Goal: Task Accomplishment & Management: Complete application form

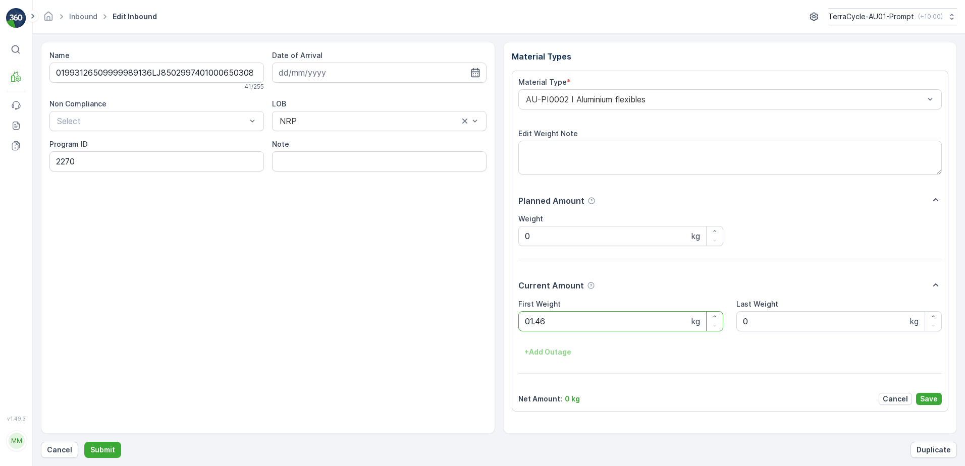
click at [84, 442] on button "Submit" at bounding box center [102, 450] width 37 height 16
click at [57, 450] on p "Cancel" at bounding box center [59, 450] width 25 height 10
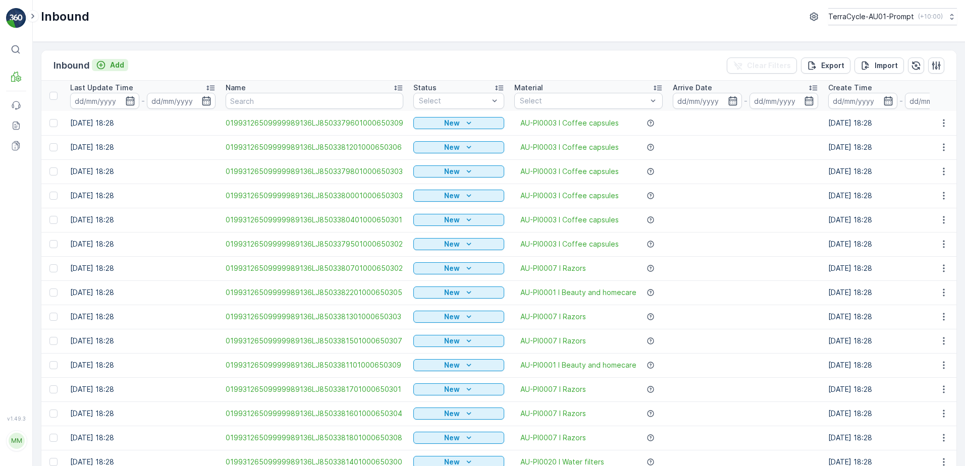
click at [114, 65] on p "Add" at bounding box center [117, 65] width 14 height 10
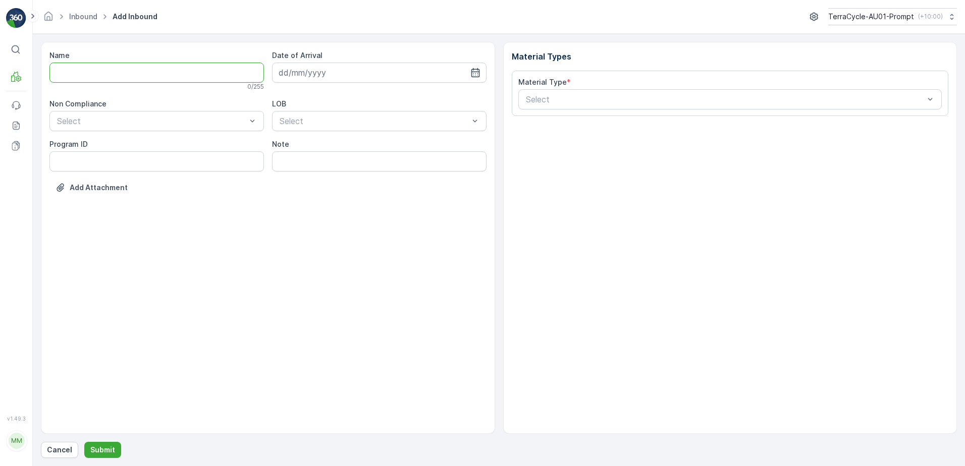
click at [118, 78] on input "Name" at bounding box center [156, 73] width 215 height 20
click at [84, 442] on button "Submit" at bounding box center [102, 450] width 37 height 16
type input "1707085858198586D"
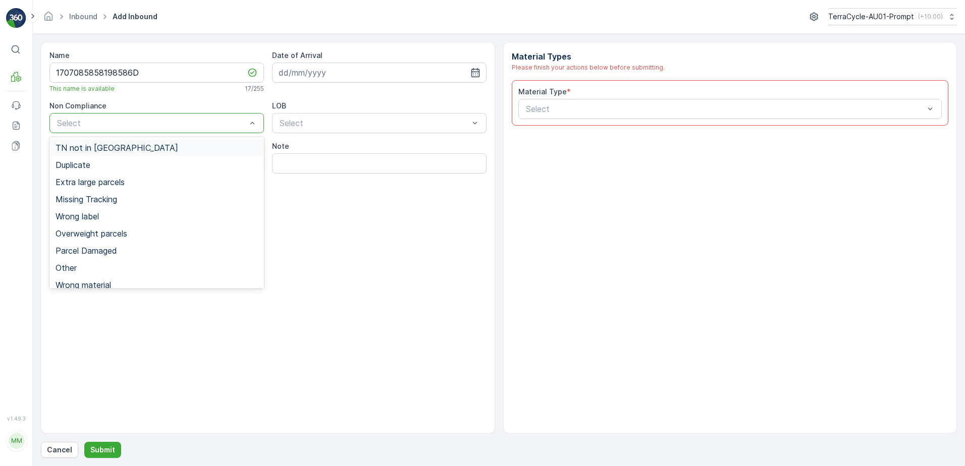
click at [138, 131] on div "Select" at bounding box center [156, 123] width 215 height 20
drag, startPoint x: 90, startPoint y: 170, endPoint x: 79, endPoint y: 170, distance: 11.1
click at [89, 170] on span "Duplicate" at bounding box center [73, 165] width 35 height 9
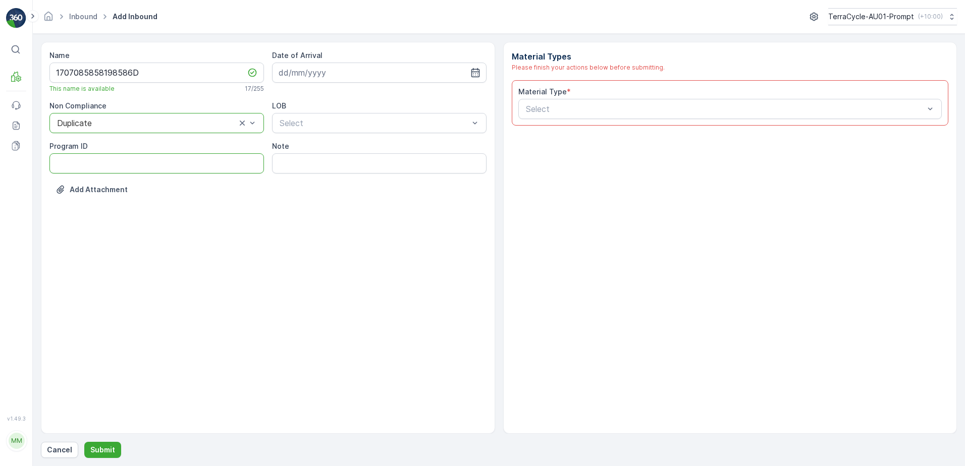
click at [75, 169] on ID "Program ID" at bounding box center [156, 163] width 215 height 20
type ID "1219"
drag, startPoint x: 346, startPoint y: 71, endPoint x: 427, endPoint y: 128, distance: 98.6
click at [348, 71] on input at bounding box center [379, 73] width 215 height 20
click at [382, 139] on div "5" at bounding box center [380, 137] width 16 height 16
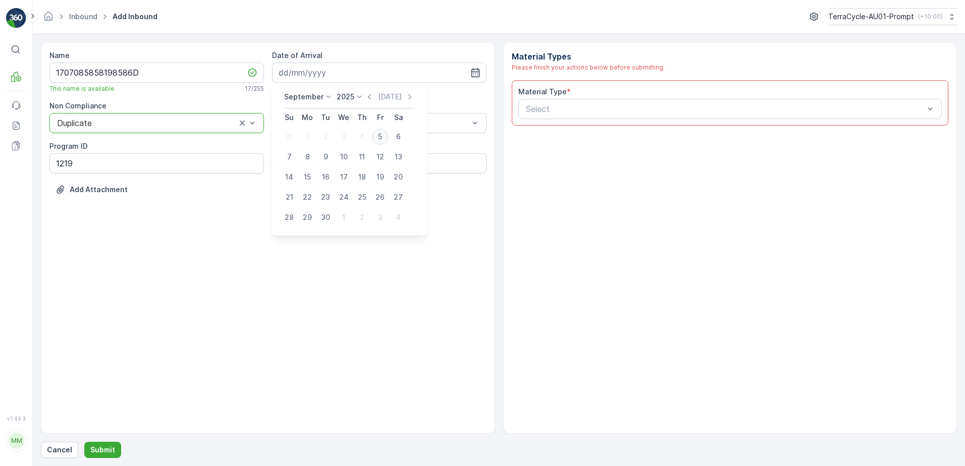
type input "[DATE]"
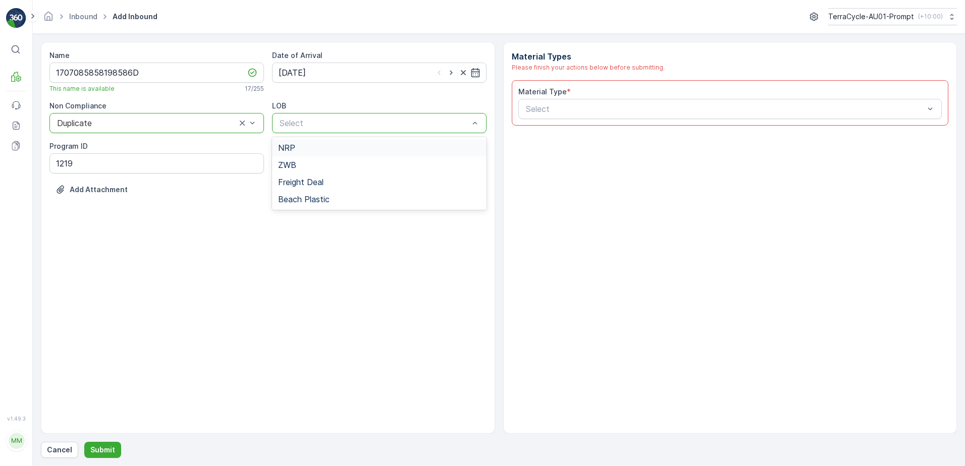
click at [371, 150] on div "NRP" at bounding box center [379, 147] width 202 height 9
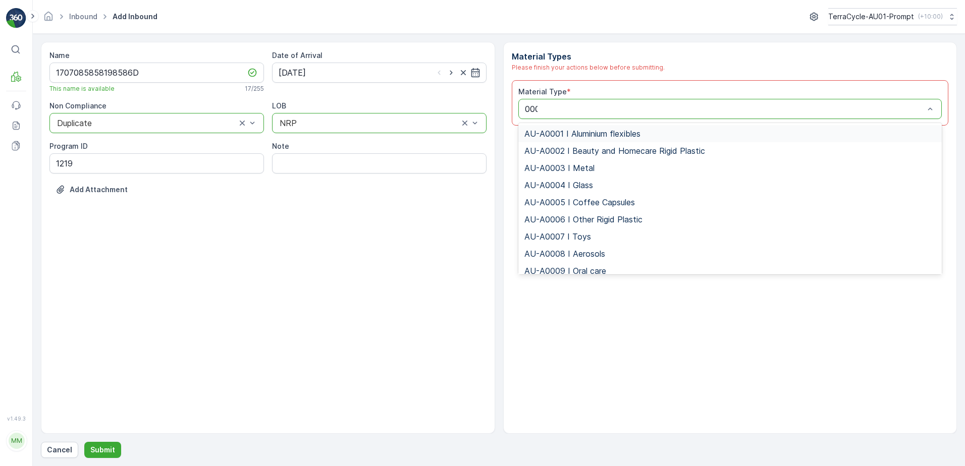
type input "0002"
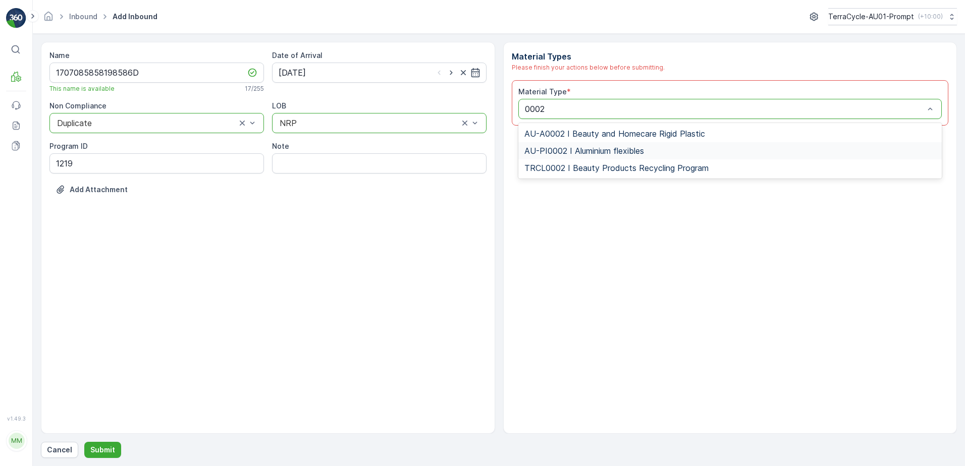
click at [585, 146] on span "AU-PI0002 I Aluminium flexibles" at bounding box center [585, 150] width 120 height 9
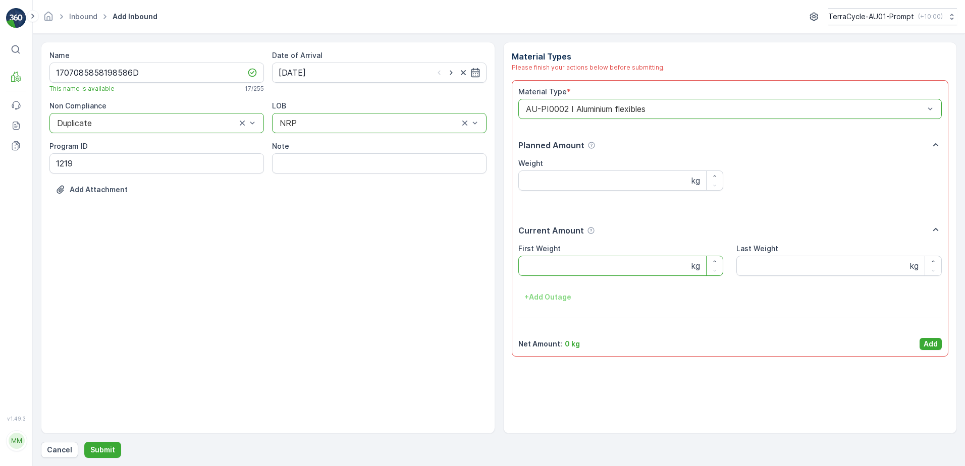
click at [588, 263] on Weight "First Weight" at bounding box center [620, 266] width 205 height 20
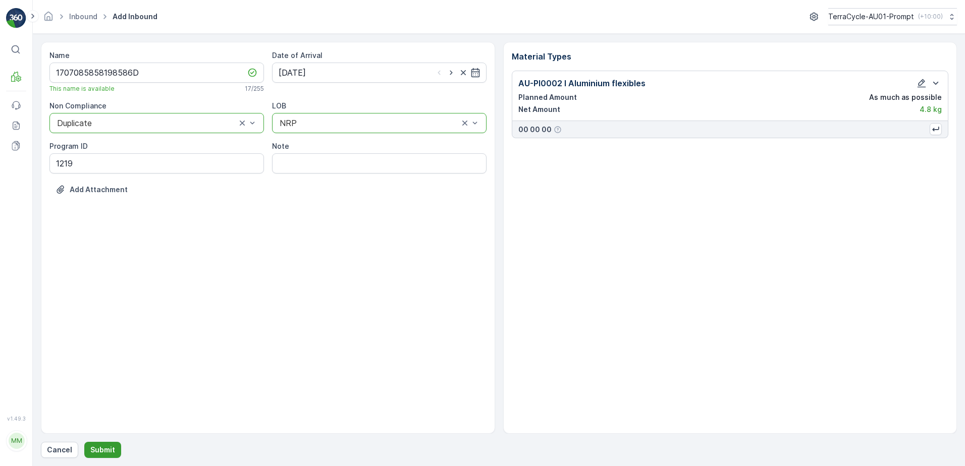
click at [96, 456] on button "Submit" at bounding box center [102, 450] width 37 height 16
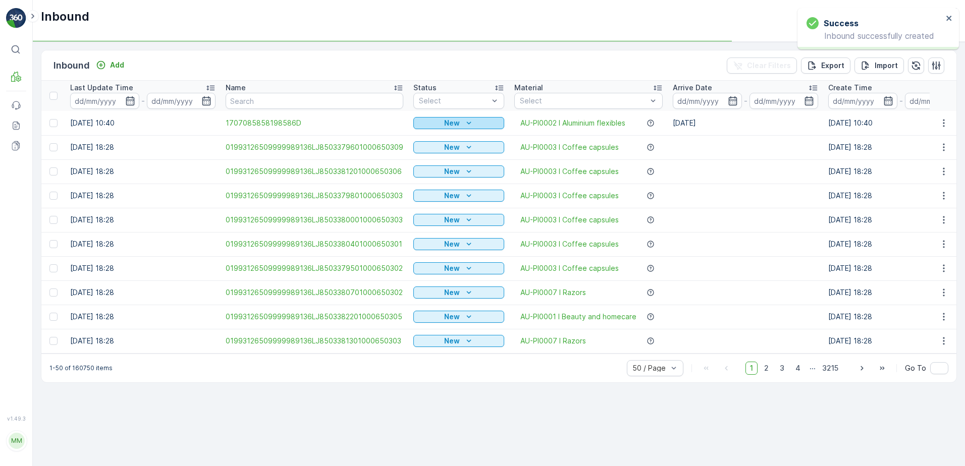
click at [448, 119] on p "New" at bounding box center [452, 123] width 16 height 10
click at [431, 155] on td "New" at bounding box center [458, 147] width 101 height 24
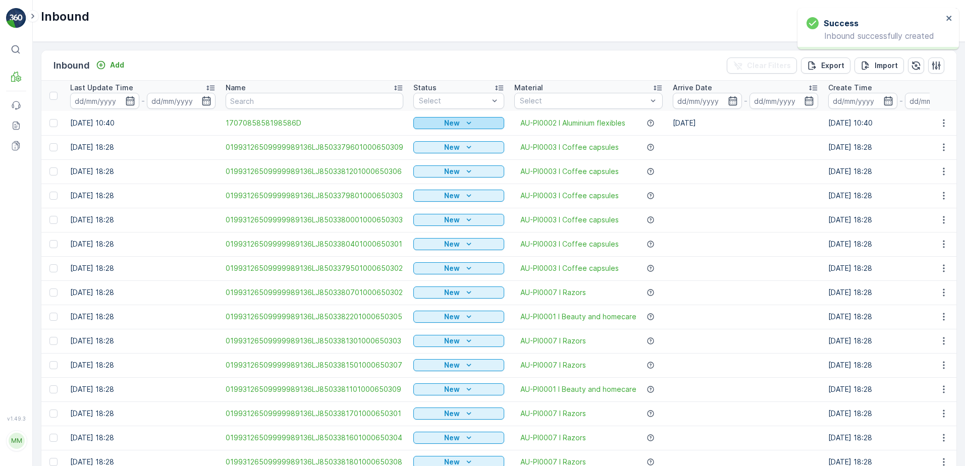
click at [459, 123] on div "New" at bounding box center [459, 123] width 83 height 10
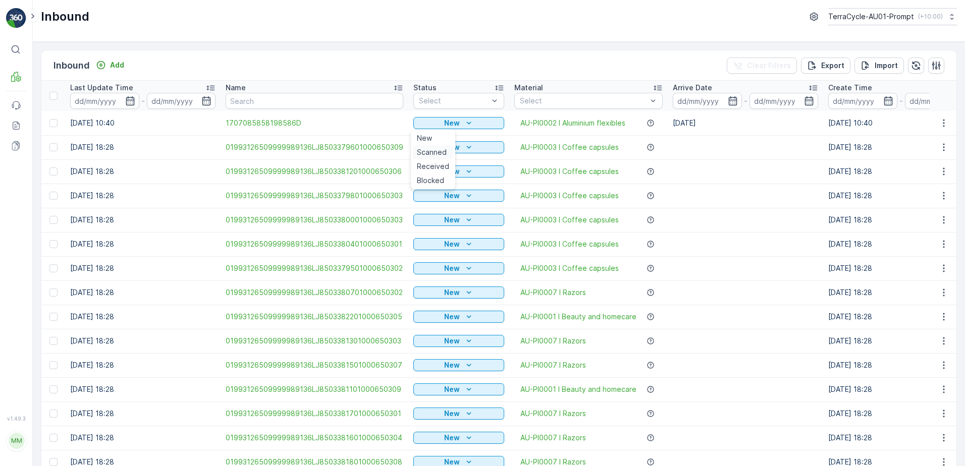
click at [439, 155] on span "Scanned" at bounding box center [432, 152] width 30 height 10
click at [939, 122] on icon "button" at bounding box center [944, 123] width 10 height 10
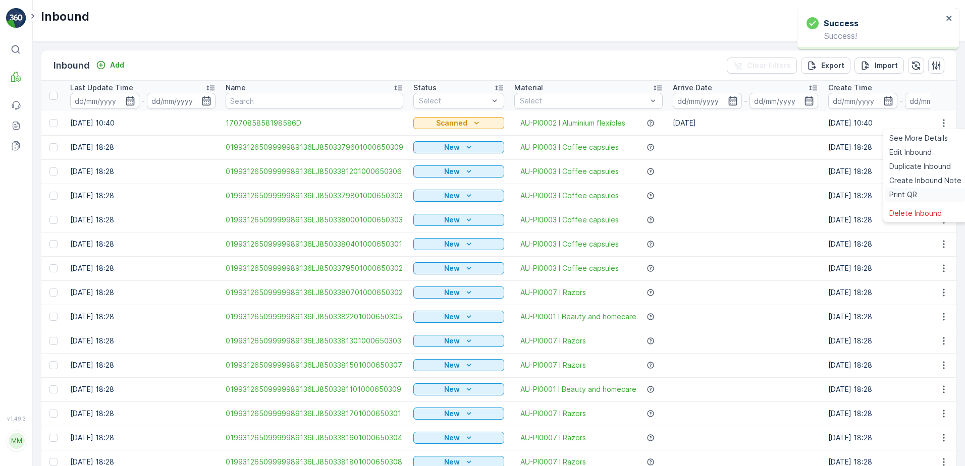
click at [919, 190] on div "Print QR" at bounding box center [925, 195] width 80 height 14
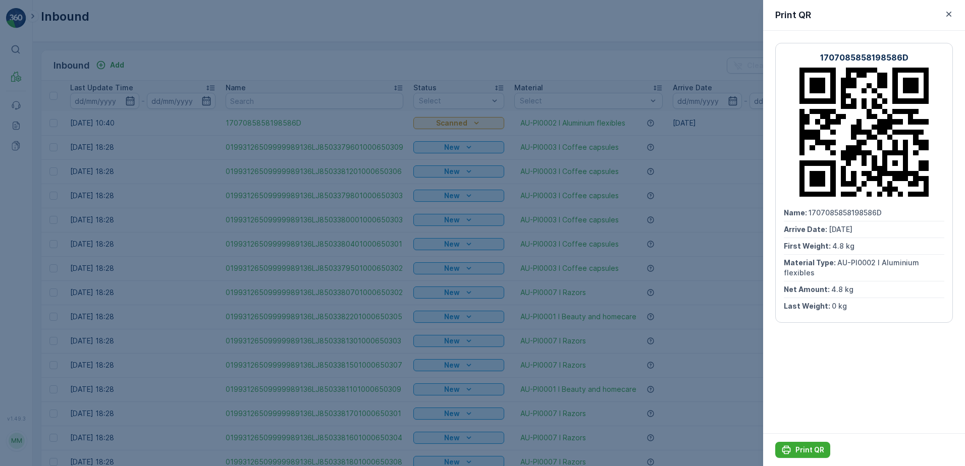
click at [801, 437] on div "Print QR" at bounding box center [864, 450] width 202 height 33
click at [799, 443] on button "Print QR" at bounding box center [802, 450] width 55 height 16
click at [946, 16] on icon "button" at bounding box center [949, 14] width 10 height 10
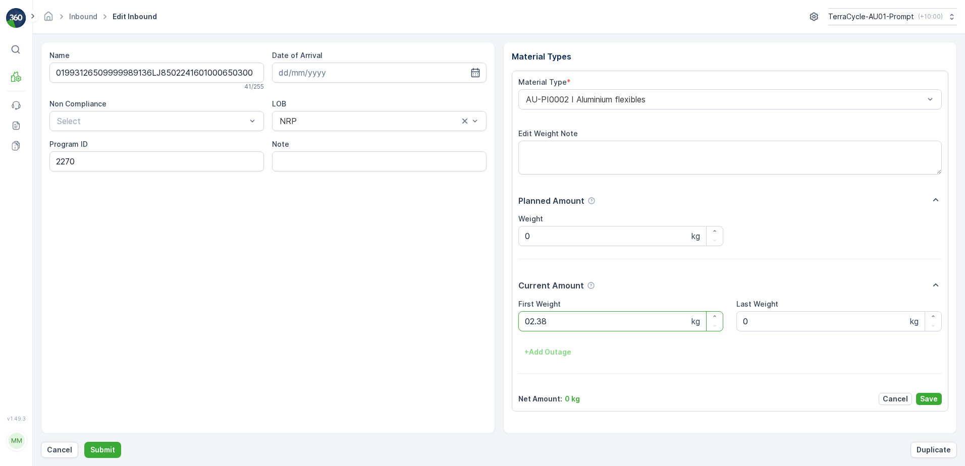
click at [84, 442] on button "Submit" at bounding box center [102, 450] width 37 height 16
click at [60, 454] on p "Cancel" at bounding box center [59, 450] width 25 height 10
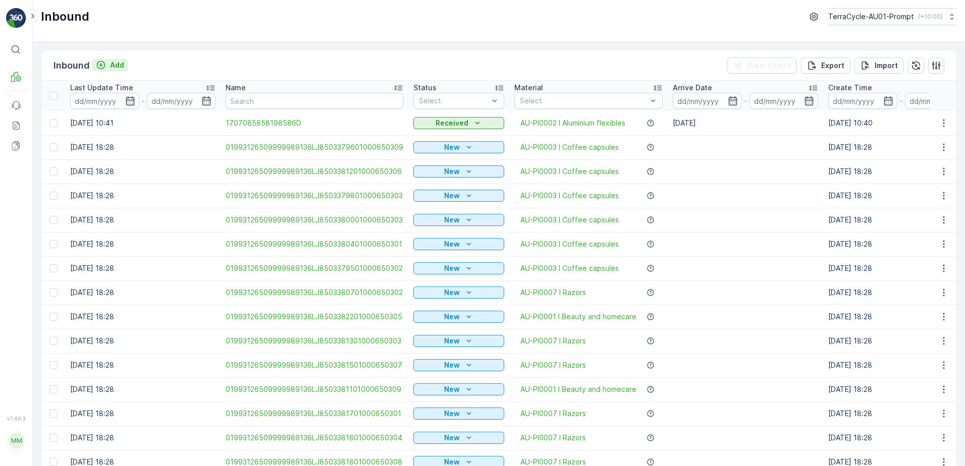
click at [117, 68] on p "Add" at bounding box center [117, 65] width 14 height 10
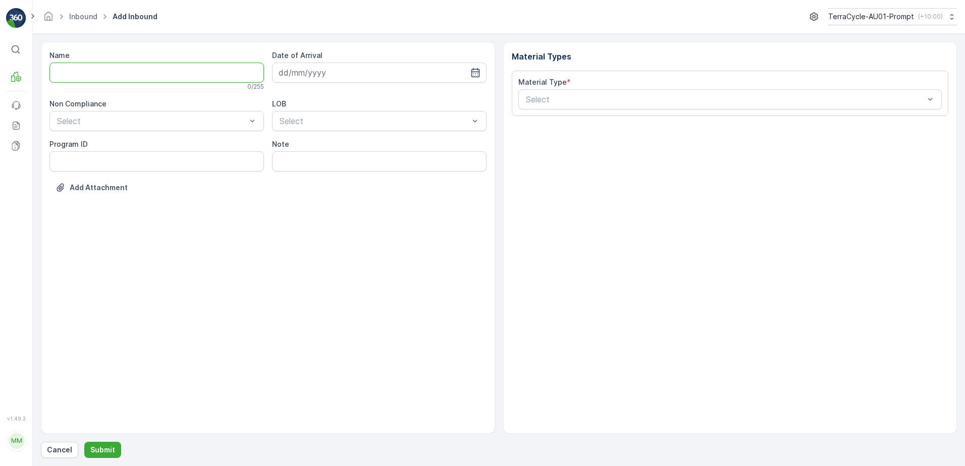
click at [113, 73] on input "Name" at bounding box center [156, 73] width 215 height 20
click at [84, 442] on button "Submit" at bounding box center [102, 450] width 37 height 16
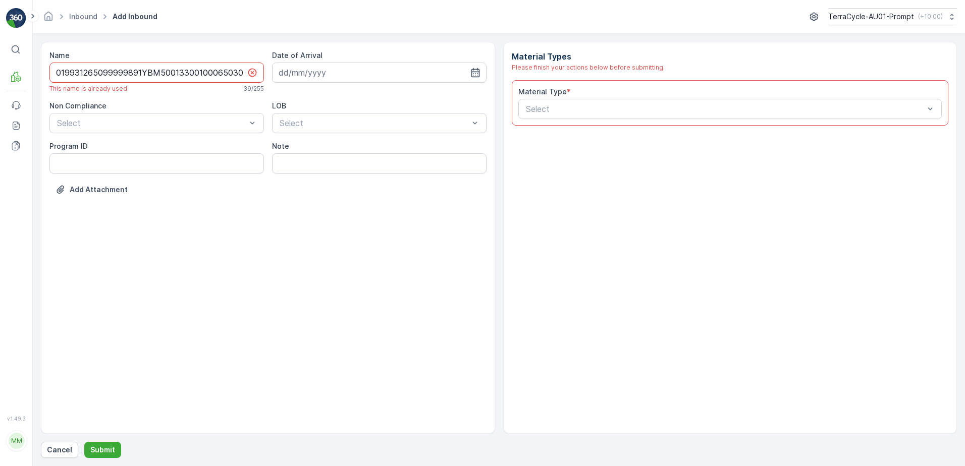
click at [246, 70] on input "019931265099999891YBM500133001000650309" at bounding box center [156, 73] width 215 height 20
type input "019931265099999891YBM500133001000650309OO"
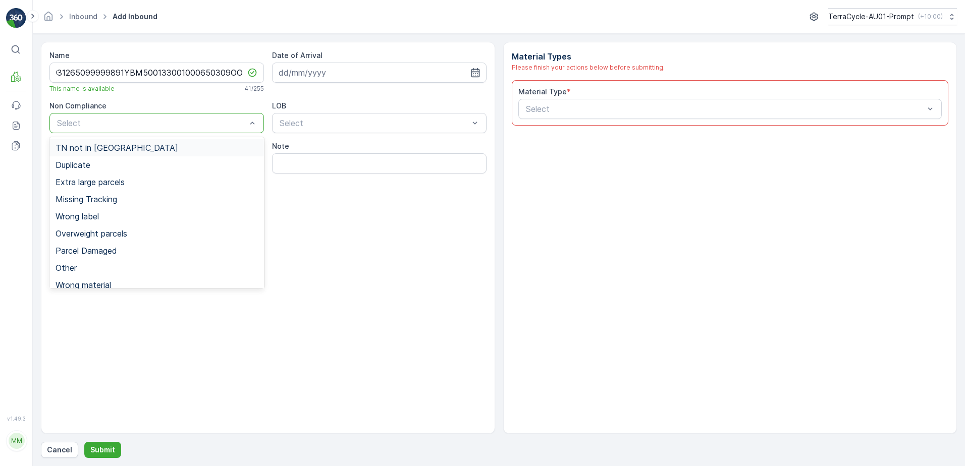
scroll to position [0, 0]
click at [88, 166] on span "Duplicate" at bounding box center [73, 165] width 35 height 9
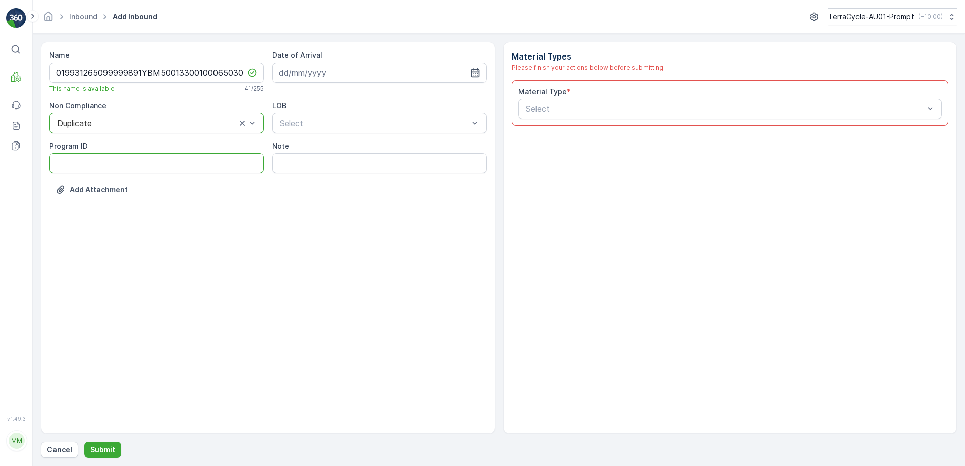
click at [89, 166] on ID "Program ID" at bounding box center [156, 163] width 215 height 20
type ID "1219"
click at [384, 70] on input at bounding box center [379, 73] width 215 height 20
click at [382, 135] on div "5" at bounding box center [380, 137] width 16 height 16
type input "[DATE]"
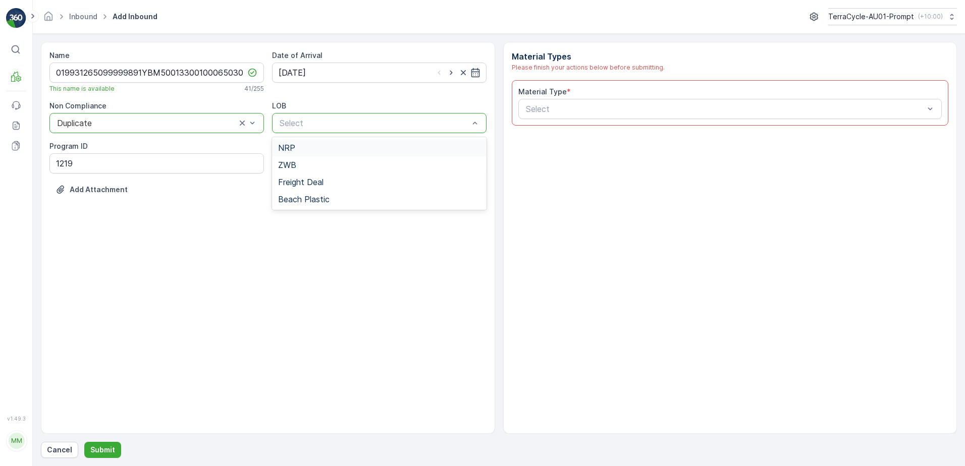
drag, startPoint x: 347, startPoint y: 152, endPoint x: 461, endPoint y: 132, distance: 115.8
click at [350, 152] on div "NRP" at bounding box center [379, 147] width 202 height 9
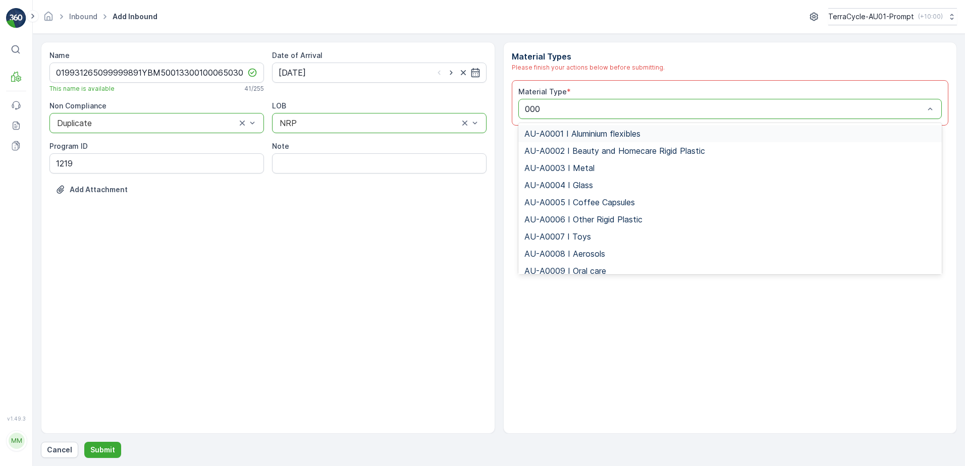
type input "0002"
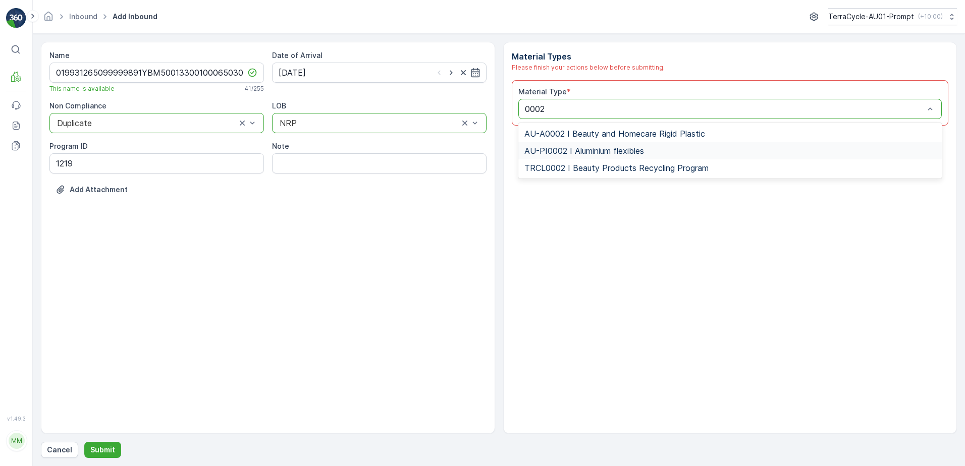
click at [641, 151] on span "AU-PI0002 I Aluminium flexibles" at bounding box center [585, 150] width 120 height 9
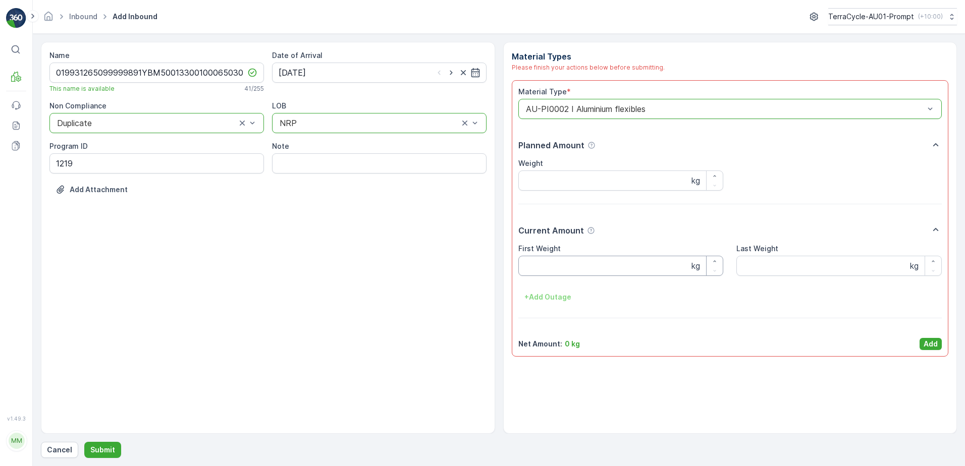
click at [529, 263] on Weight "First Weight" at bounding box center [620, 266] width 205 height 20
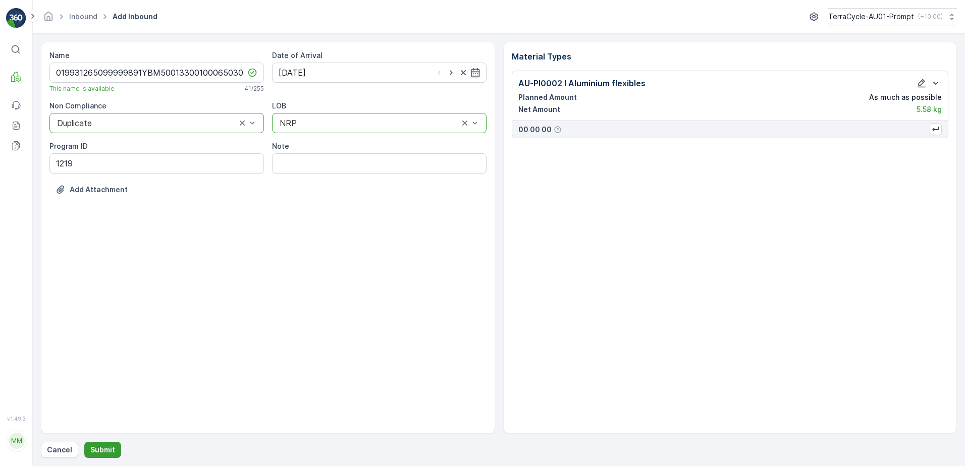
click at [109, 449] on p "Submit" at bounding box center [102, 450] width 25 height 10
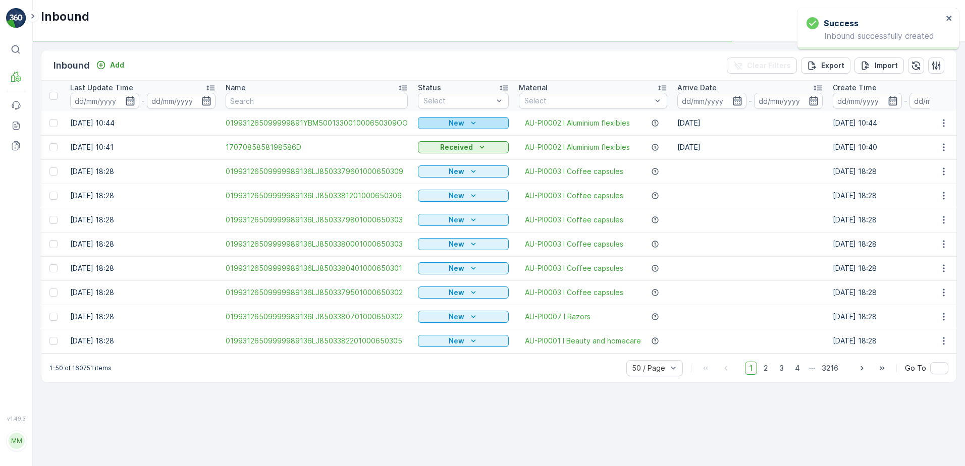
click at [455, 123] on p "New" at bounding box center [457, 123] width 16 height 10
click at [430, 153] on span "Scanned" at bounding box center [436, 152] width 30 height 10
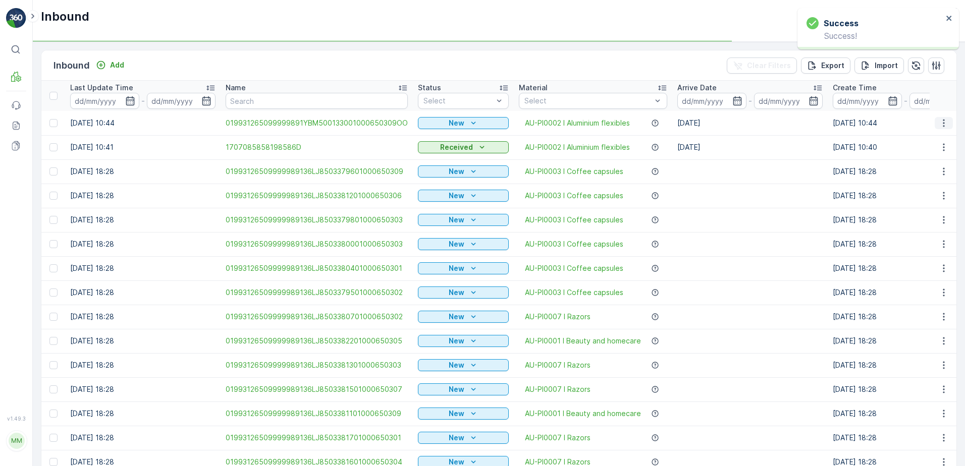
click at [944, 121] on icon "button" at bounding box center [944, 123] width 10 height 10
click at [939, 126] on icon "button" at bounding box center [944, 123] width 10 height 10
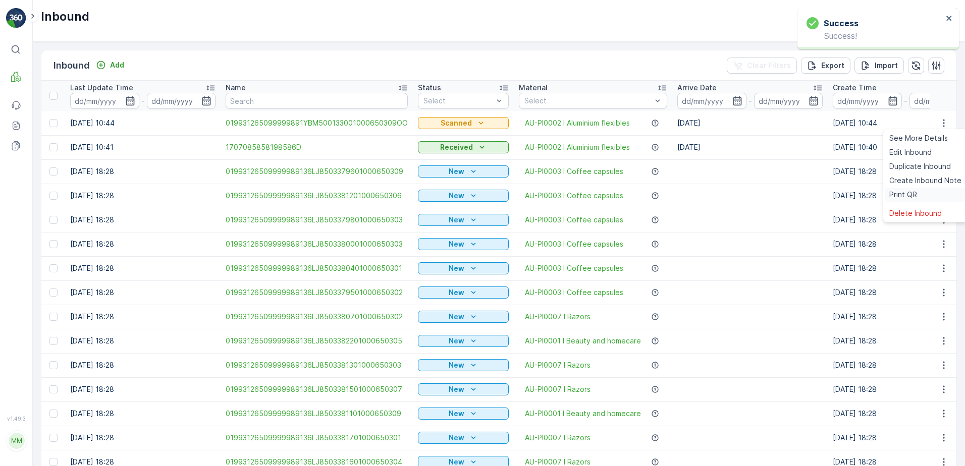
click at [902, 197] on span "Print QR" at bounding box center [904, 195] width 28 height 10
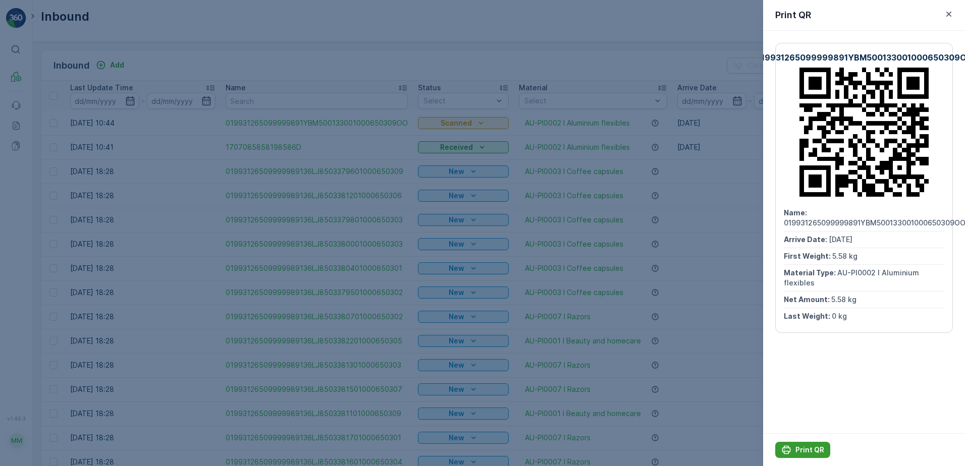
click at [796, 454] on p "Print QR" at bounding box center [810, 450] width 29 height 10
click at [946, 15] on icon "button" at bounding box center [949, 14] width 10 height 10
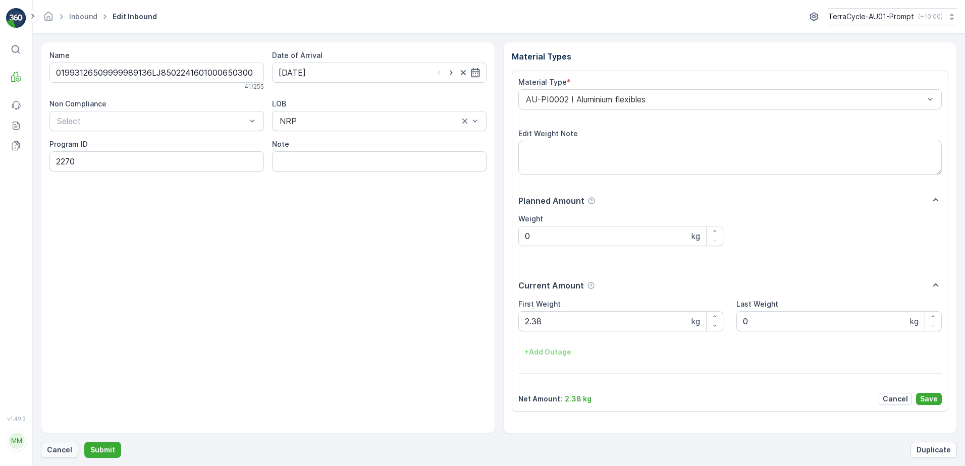
click at [57, 453] on p "Cancel" at bounding box center [59, 450] width 25 height 10
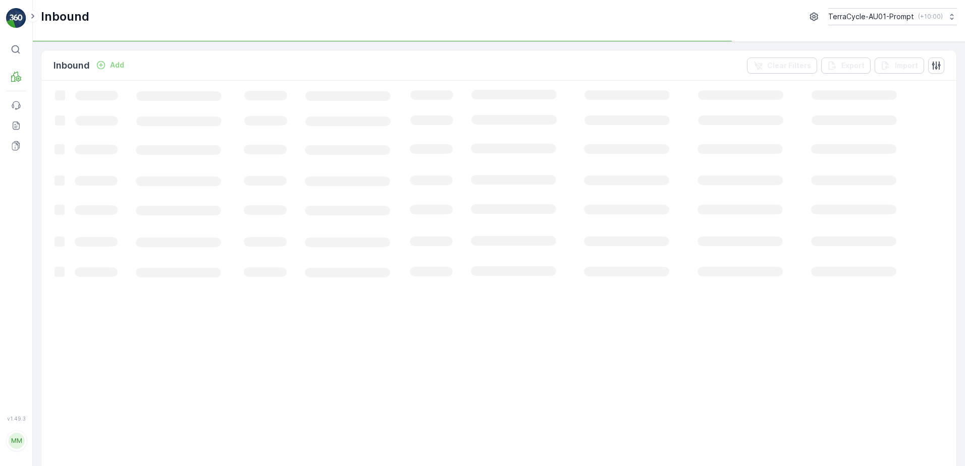
click at [115, 67] on p "Add" at bounding box center [117, 65] width 14 height 10
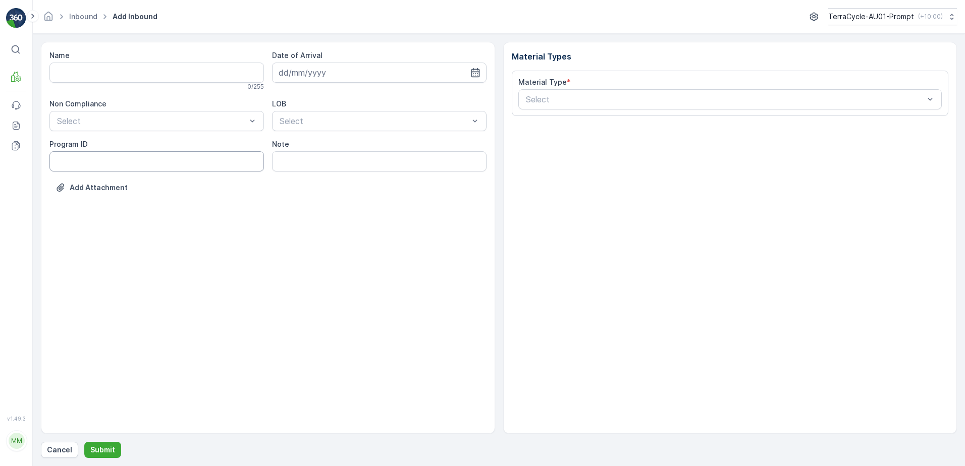
click at [92, 161] on ID "Program ID" at bounding box center [156, 161] width 215 height 20
type ID "2270"
click at [91, 80] on input "Name" at bounding box center [156, 73] width 215 height 20
click at [84, 442] on button "Submit" at bounding box center [102, 450] width 37 height 16
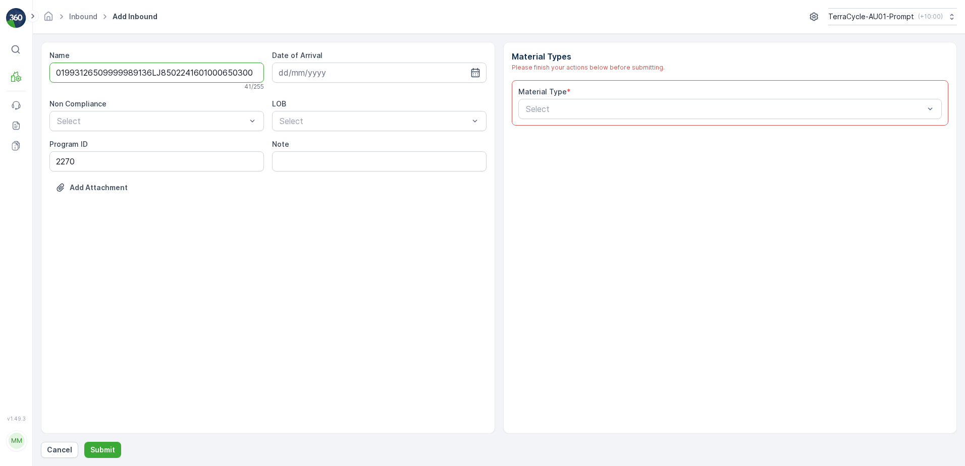
scroll to position [0, 1]
click at [243, 72] on input "01993126509999989136LJ8502241601000650300" at bounding box center [156, 73] width 215 height 20
click at [151, 72] on input "01993126509999989136LJ8502241601000650300A" at bounding box center [156, 73] width 215 height 20
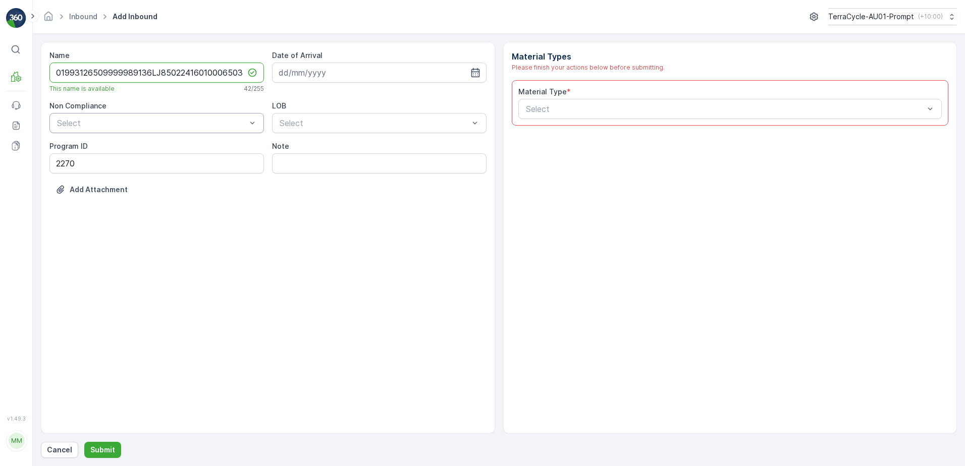
type input "01993126509999989136LJ8502241601000650300A"
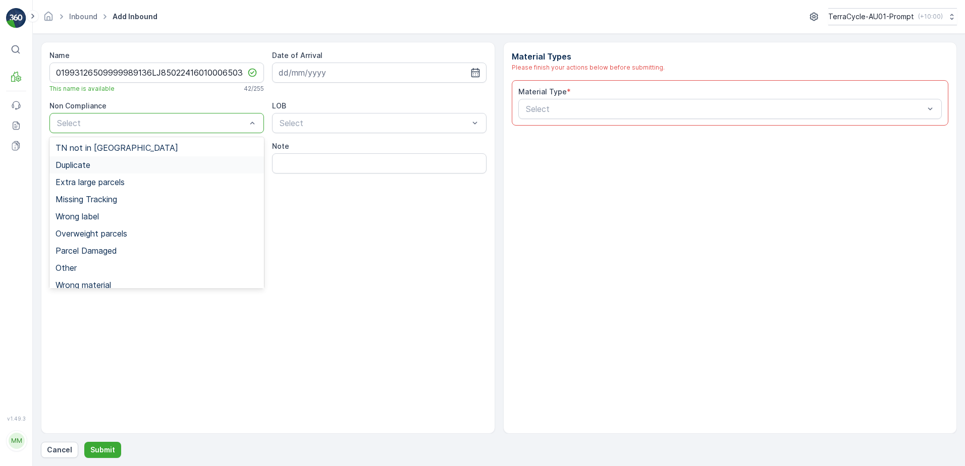
click at [109, 162] on div "Duplicate" at bounding box center [157, 165] width 202 height 9
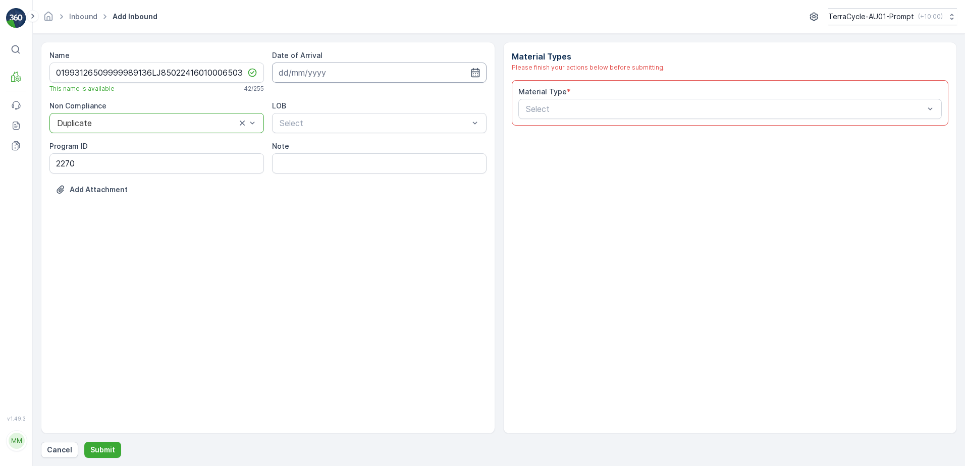
click at [314, 69] on input at bounding box center [379, 73] width 215 height 20
click at [382, 137] on div "5" at bounding box center [380, 137] width 16 height 16
type input "[DATE]"
click at [344, 147] on div "NRP" at bounding box center [379, 147] width 202 height 9
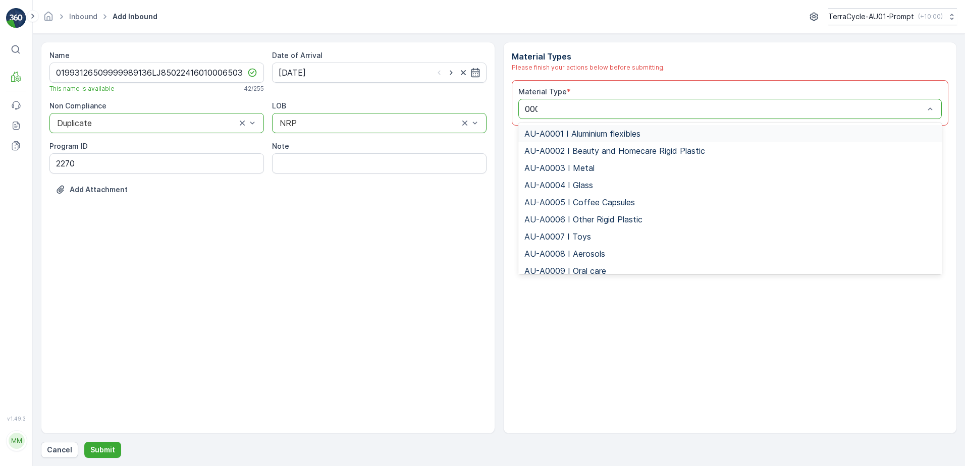
type input "0002"
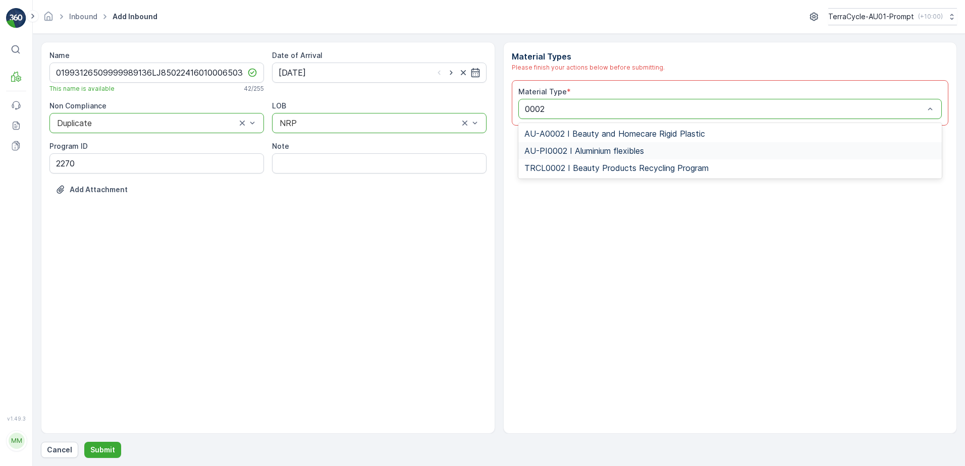
click at [610, 154] on span "AU-PI0002 I Aluminium flexibles" at bounding box center [585, 150] width 120 height 9
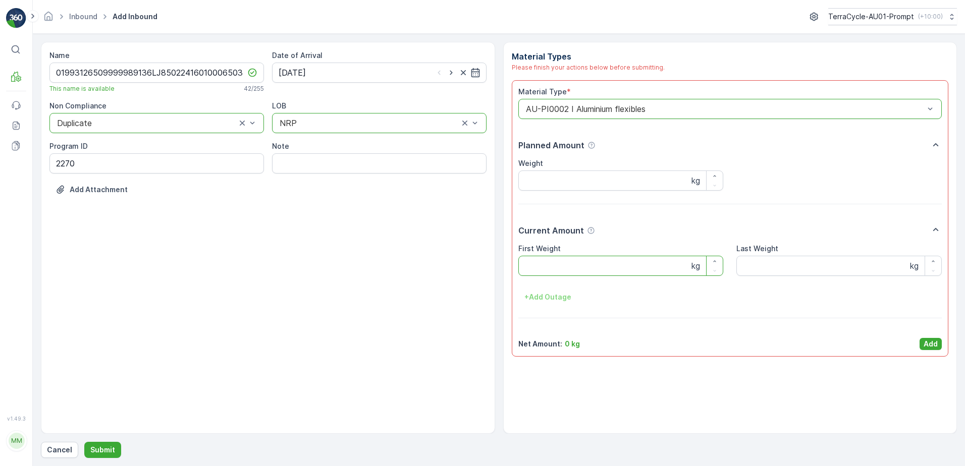
click at [545, 270] on Weight "First Weight" at bounding box center [620, 266] width 205 height 20
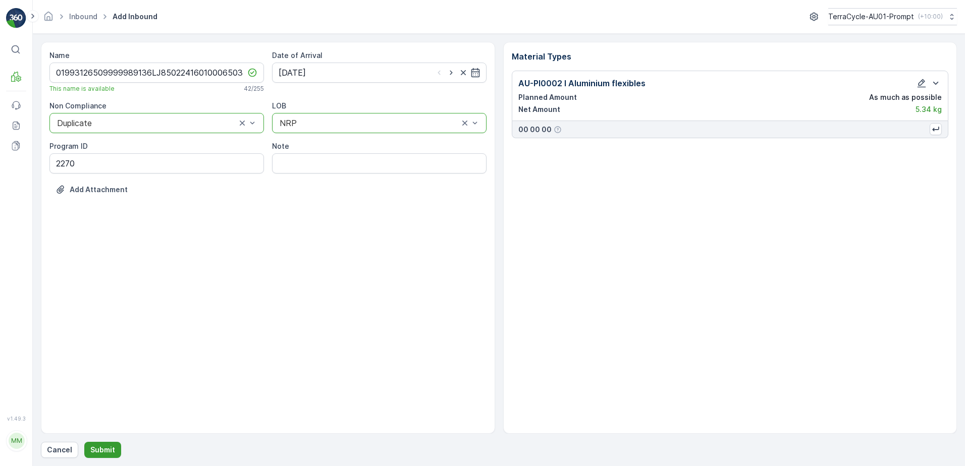
click at [110, 450] on p "Submit" at bounding box center [102, 450] width 25 height 10
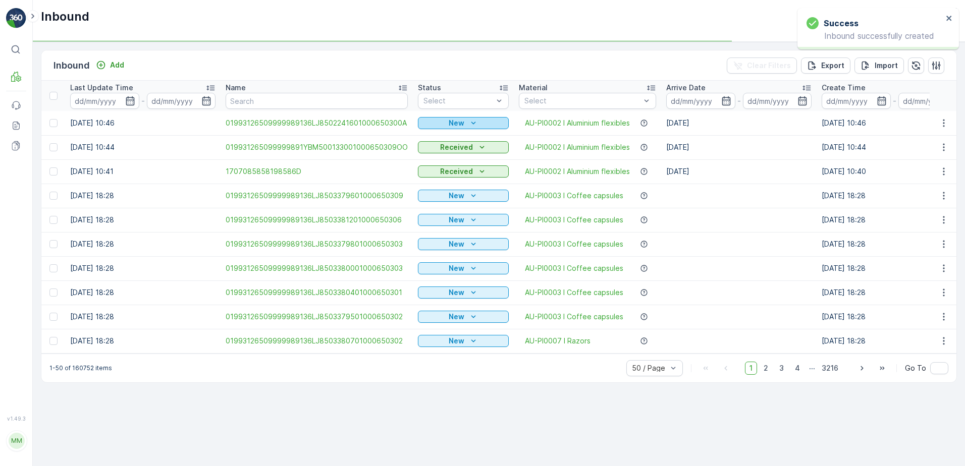
click at [468, 125] on icon "New" at bounding box center [473, 123] width 10 height 10
click at [446, 149] on span "Scanned" at bounding box center [436, 152] width 30 height 10
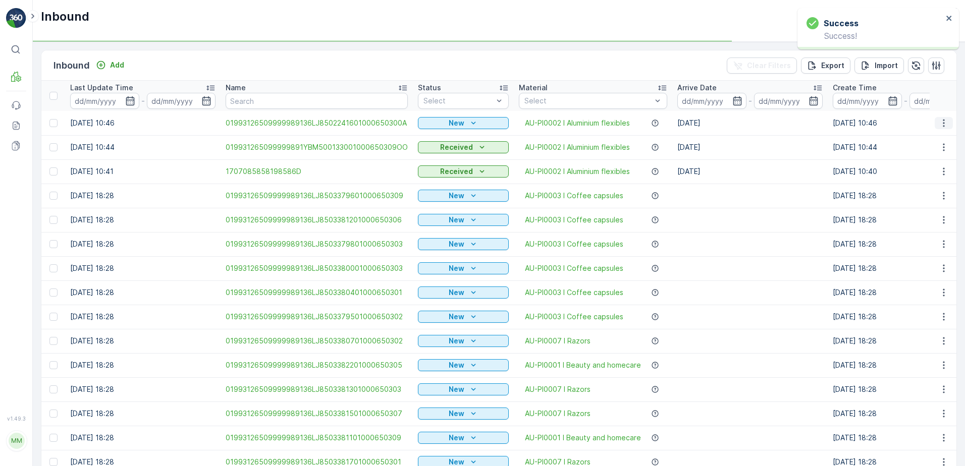
click at [940, 124] on icon "button" at bounding box center [944, 123] width 10 height 10
click at [915, 197] on td "[DATE] 18:28" at bounding box center [905, 196] width 155 height 24
click at [943, 123] on icon "button" at bounding box center [944, 123] width 2 height 8
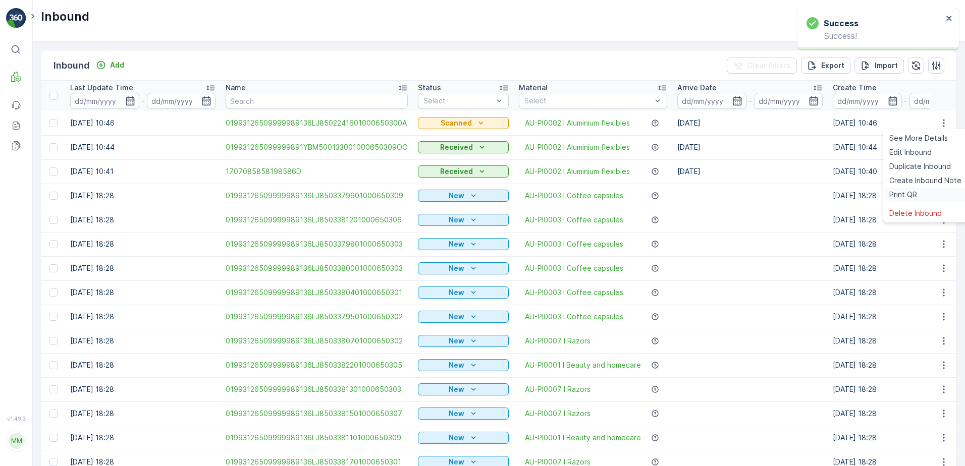
click at [907, 195] on span "Print QR" at bounding box center [904, 195] width 28 height 10
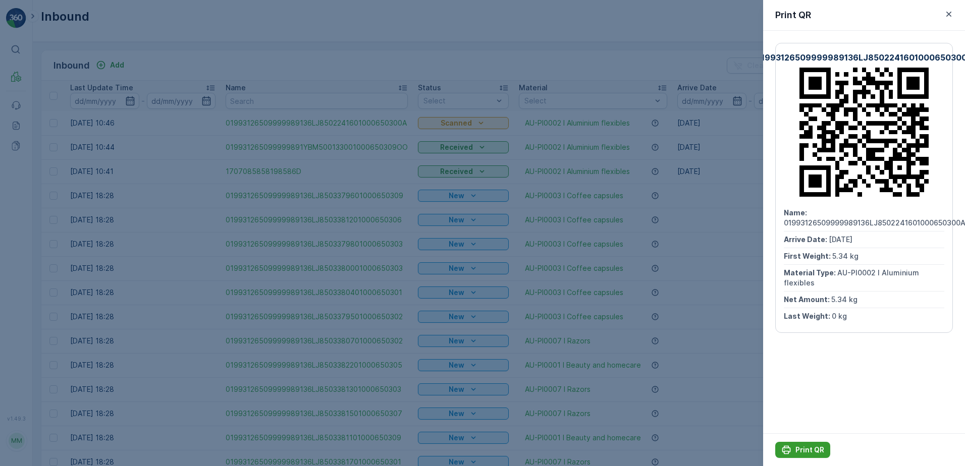
click at [810, 446] on p "Print QR" at bounding box center [810, 450] width 29 height 10
click at [946, 18] on icon "button" at bounding box center [949, 14] width 10 height 10
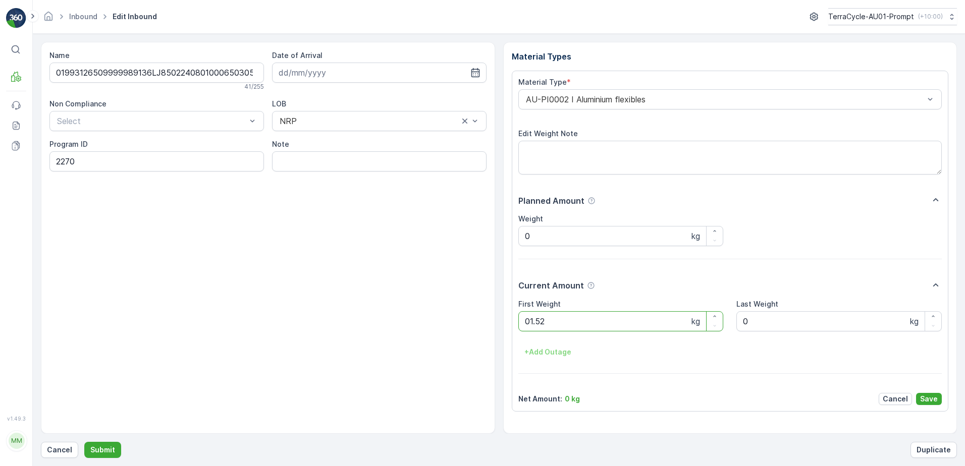
click at [84, 442] on button "Submit" at bounding box center [102, 450] width 37 height 16
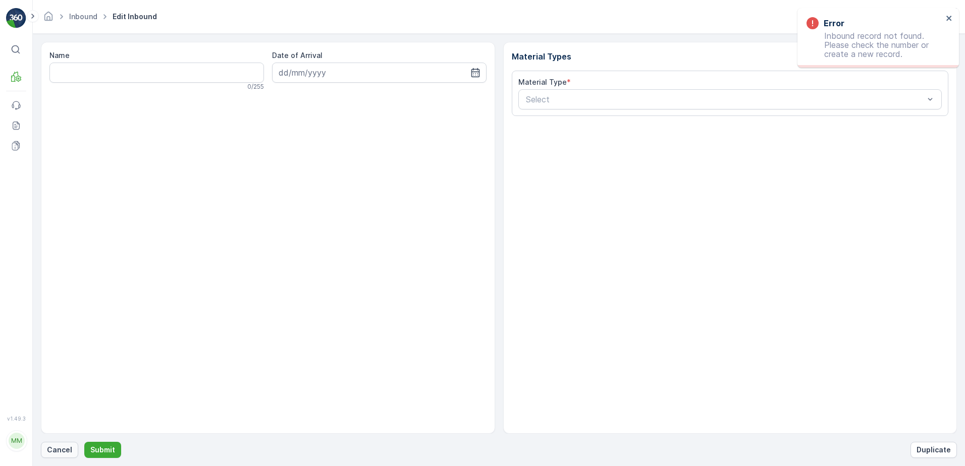
drag, startPoint x: 64, startPoint y: 451, endPoint x: 75, endPoint y: 444, distance: 13.4
click at [75, 444] on button "Cancel" at bounding box center [59, 450] width 37 height 16
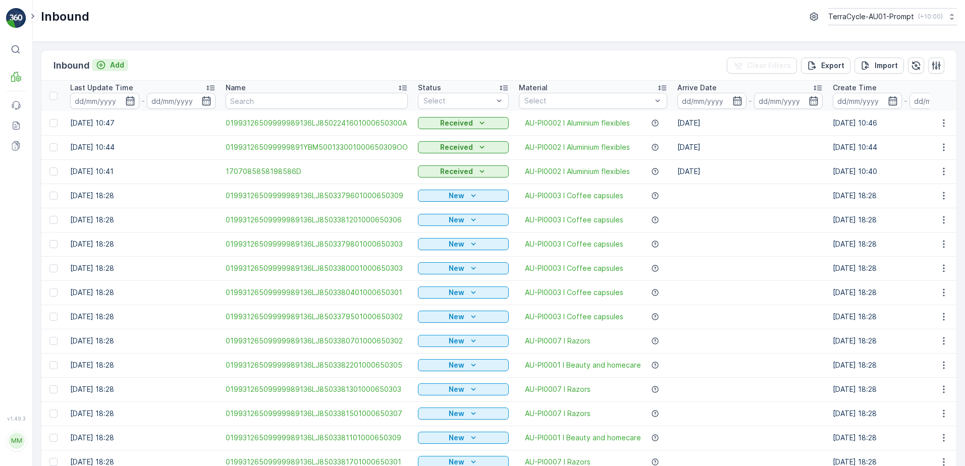
click at [117, 65] on p "Add" at bounding box center [117, 65] width 14 height 10
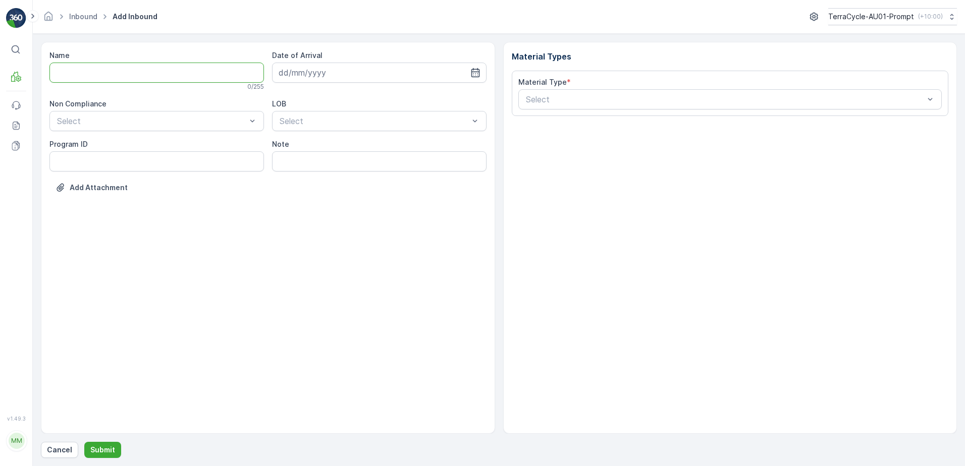
click at [102, 76] on input "Name" at bounding box center [156, 73] width 215 height 20
type input "01993126509999989136LJ8503385201000650302"
click at [84, 442] on button "Submit" at bounding box center [102, 450] width 37 height 16
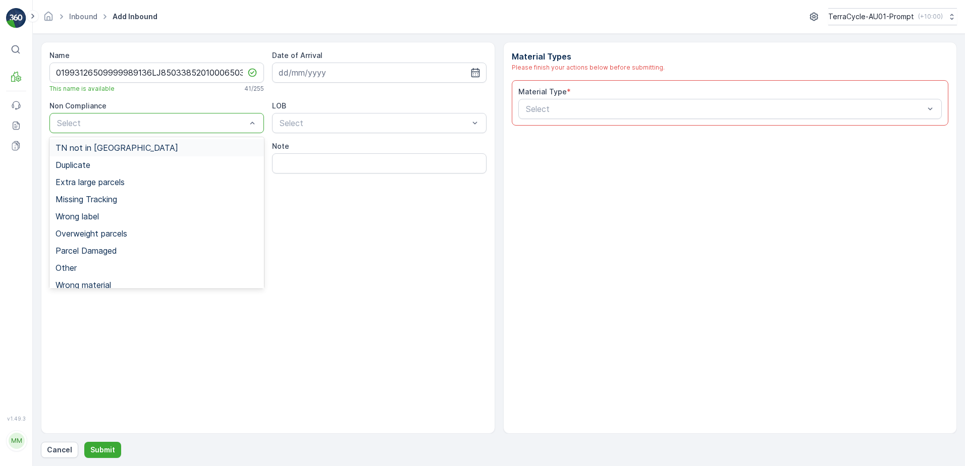
click at [105, 149] on span "TN not in [GEOGRAPHIC_DATA]" at bounding box center [117, 147] width 123 height 9
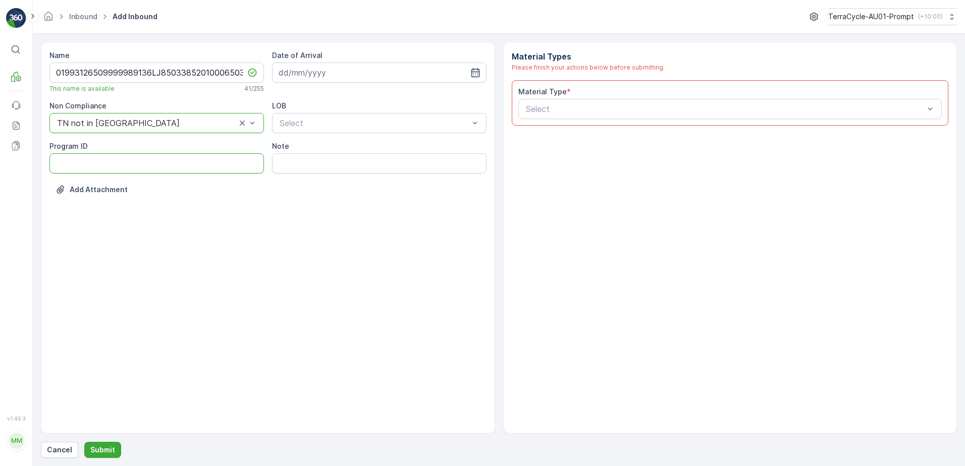
click at [90, 159] on ID "Program ID" at bounding box center [156, 163] width 215 height 20
type ID "1306"
click at [395, 64] on input at bounding box center [379, 73] width 215 height 20
click at [380, 140] on div "5" at bounding box center [380, 137] width 16 height 16
type input "[DATE]"
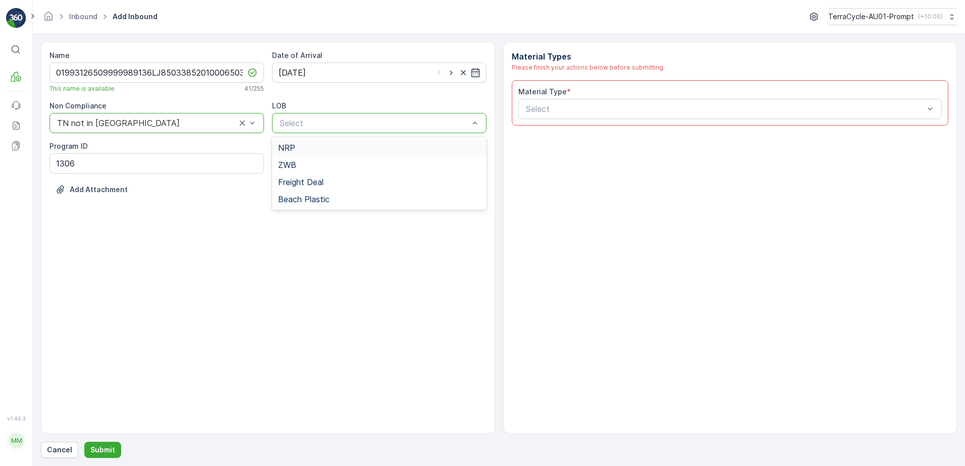
drag, startPoint x: 351, startPoint y: 117, endPoint x: 345, endPoint y: 131, distance: 15.2
click at [334, 146] on div "NRP" at bounding box center [379, 147] width 202 height 9
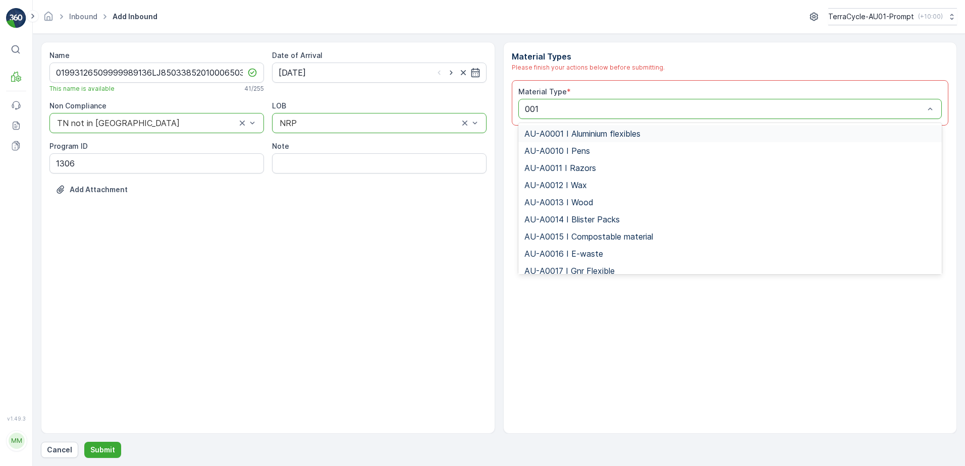
type input "0015"
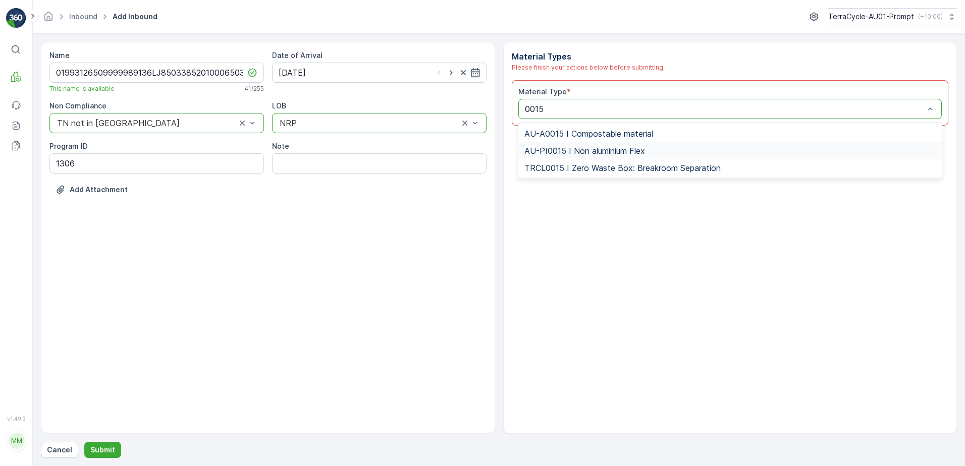
drag, startPoint x: 600, startPoint y: 149, endPoint x: 612, endPoint y: 148, distance: 12.7
click at [605, 148] on span "AU-PI0015 I Non aluminium Flex" at bounding box center [585, 150] width 121 height 9
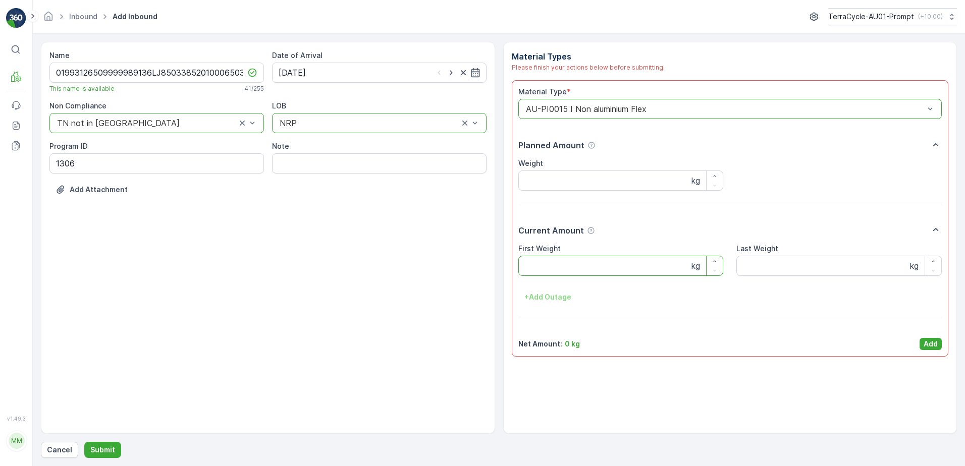
click at [612, 273] on Weight "First Weight" at bounding box center [620, 266] width 205 height 20
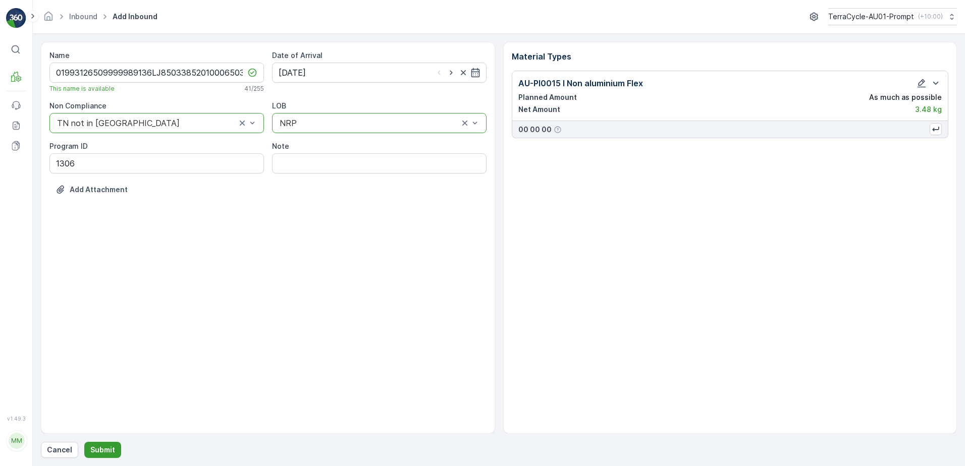
click at [92, 450] on p "Submit" at bounding box center [102, 450] width 25 height 10
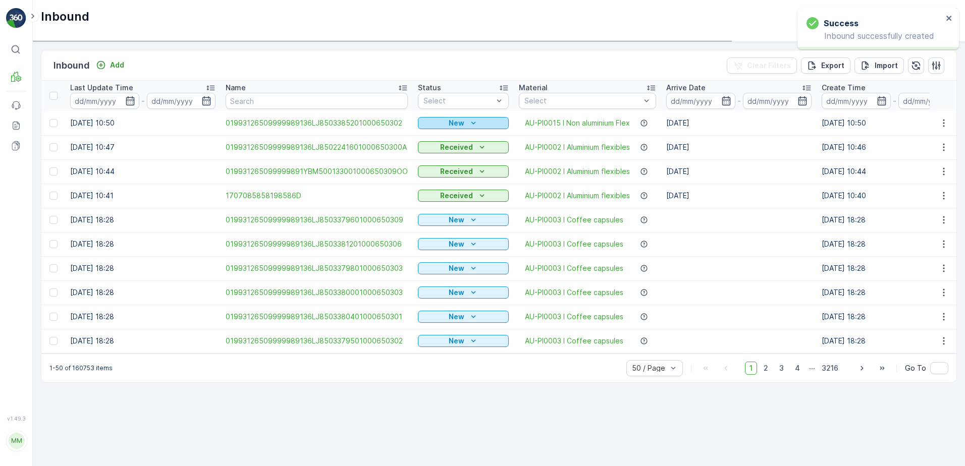
click at [460, 122] on p "New" at bounding box center [457, 123] width 16 height 10
click at [437, 151] on span "Scanned" at bounding box center [436, 152] width 30 height 10
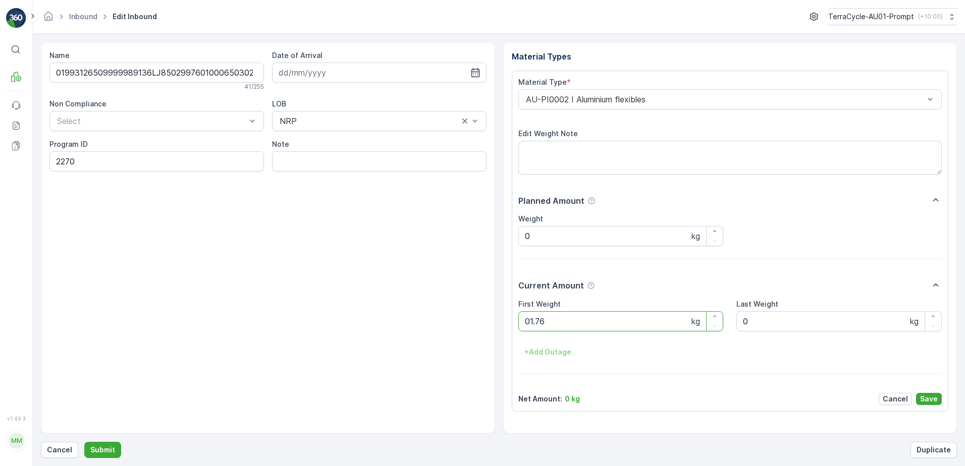
click at [84, 442] on button "Submit" at bounding box center [102, 450] width 37 height 16
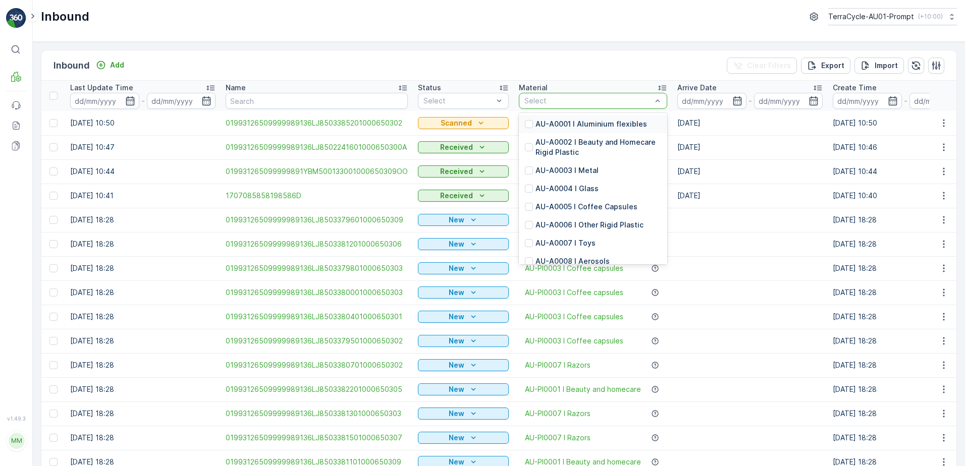
click at [568, 97] on div at bounding box center [588, 101] width 129 height 8
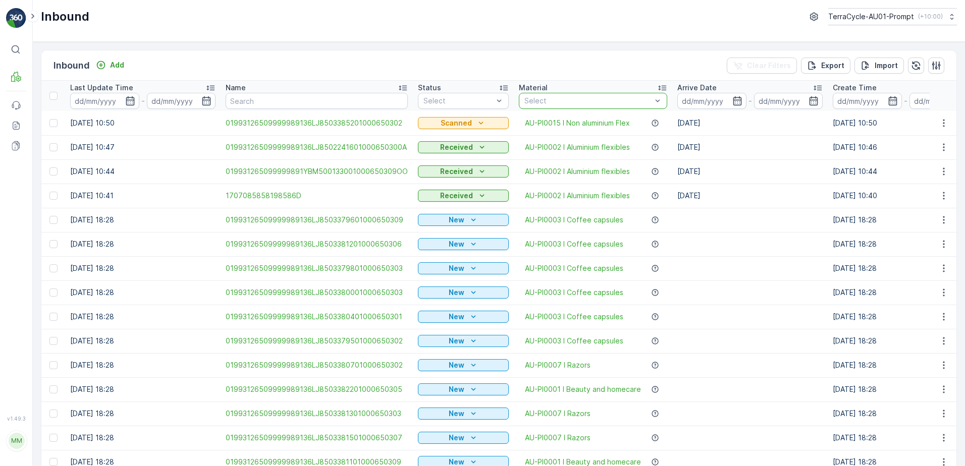
click at [560, 102] on div at bounding box center [588, 101] width 129 height 8
click at [556, 103] on div at bounding box center [588, 101] width 129 height 8
click at [539, 105] on p "Select" at bounding box center [588, 101] width 127 height 10
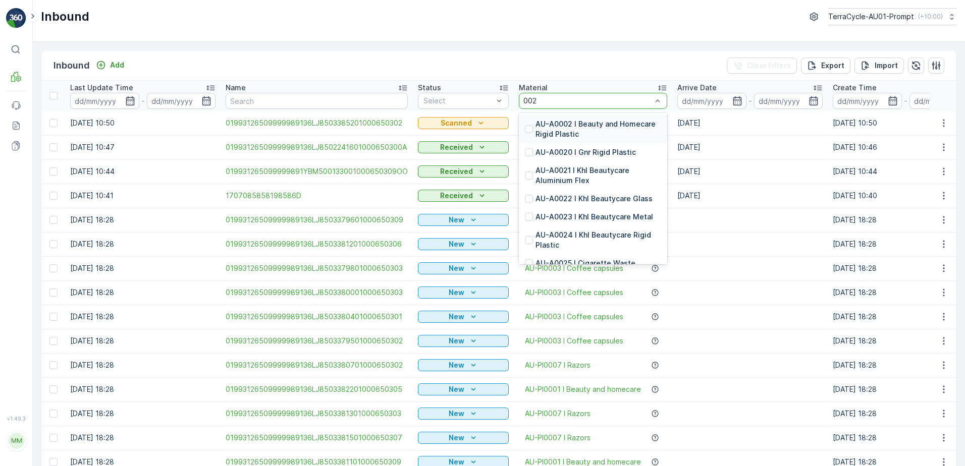
type input "0020"
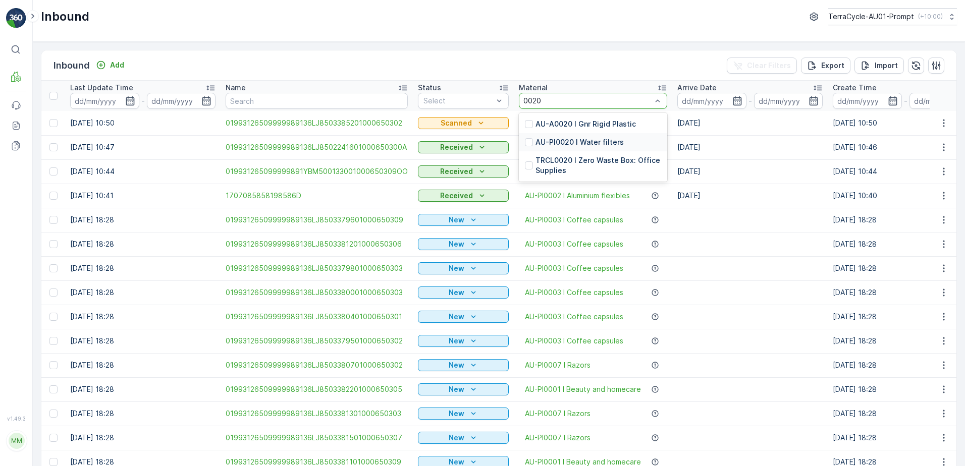
click at [600, 149] on div "AU-PI0020 I Water filters" at bounding box center [593, 142] width 148 height 18
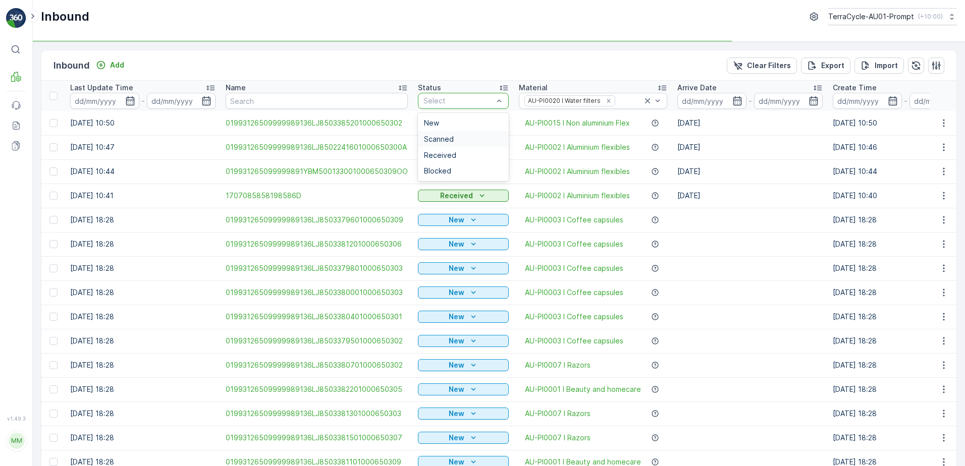
click at [438, 137] on span "Scanned" at bounding box center [439, 139] width 30 height 8
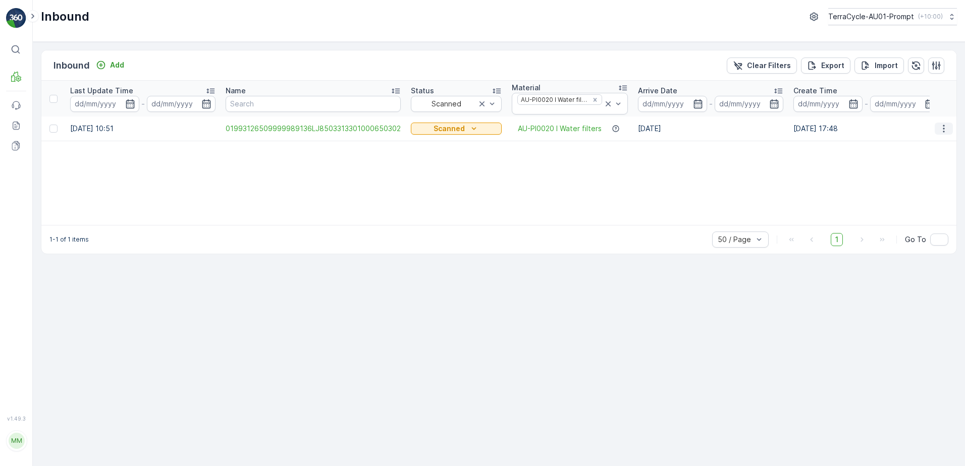
click at [941, 127] on icon "button" at bounding box center [944, 129] width 10 height 10
click at [915, 195] on span "Print QR" at bounding box center [904, 200] width 28 height 10
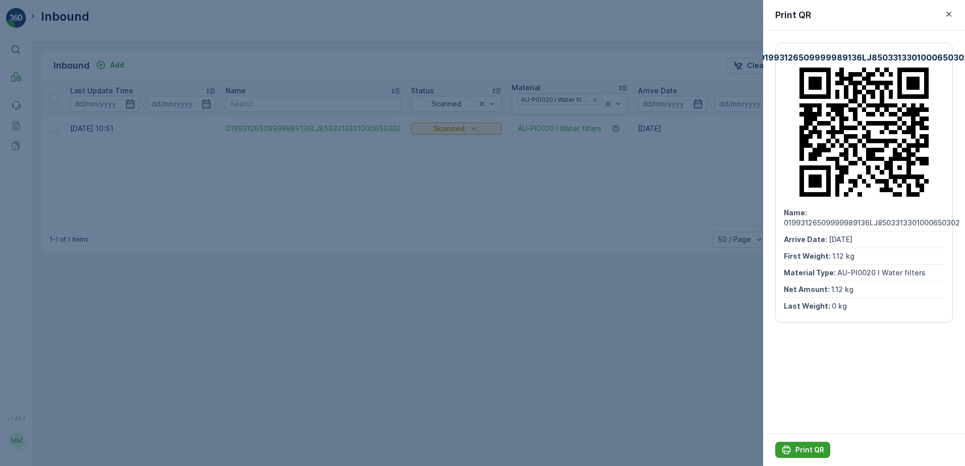
click at [799, 448] on p "Print QR" at bounding box center [810, 450] width 29 height 10
click at [949, 17] on icon "button" at bounding box center [949, 14] width 10 height 10
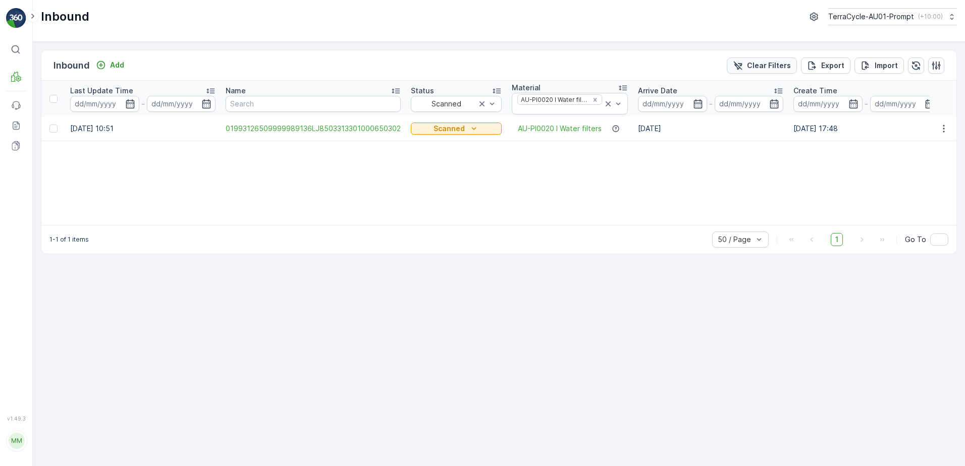
click at [784, 68] on p "Clear Filters" at bounding box center [769, 66] width 44 height 10
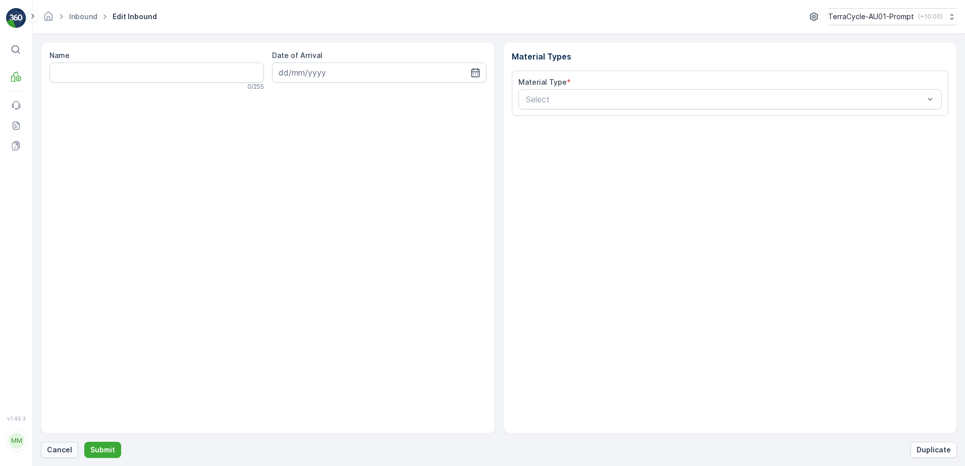
click at [60, 445] on p "Cancel" at bounding box center [59, 450] width 25 height 10
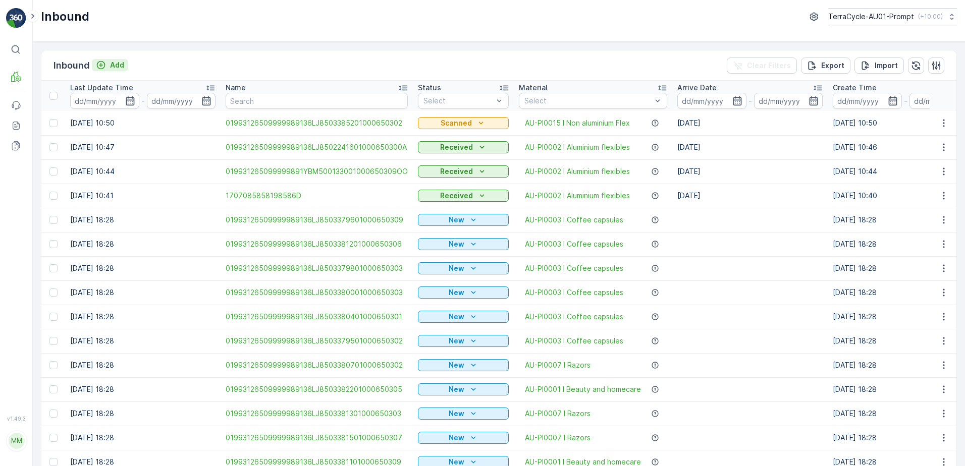
click at [117, 66] on p "Add" at bounding box center [117, 65] width 14 height 10
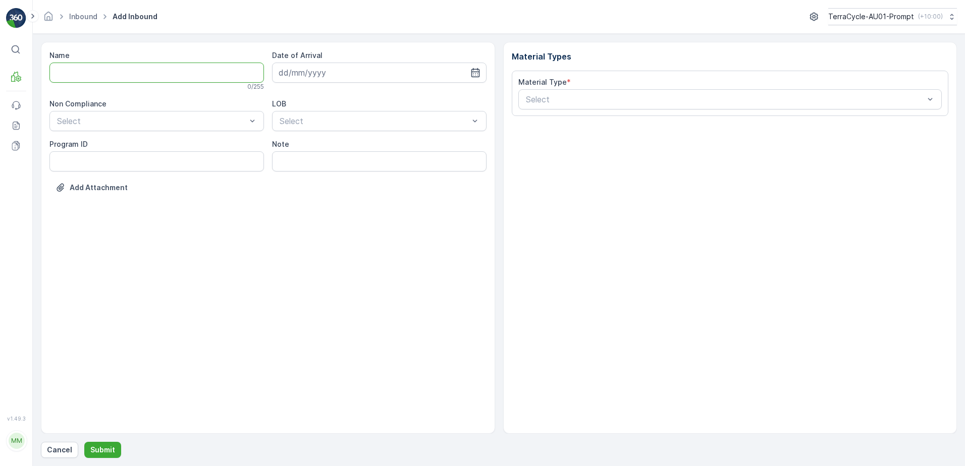
click at [111, 72] on input "Name" at bounding box center [156, 73] width 215 height 20
type input "01993126509999989136LJ8503385601000650300"
click at [84, 442] on button "Submit" at bounding box center [102, 450] width 37 height 16
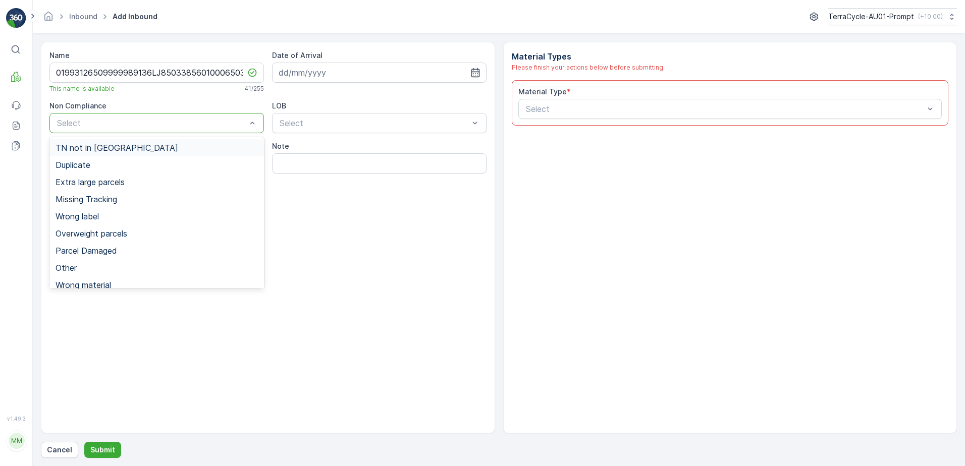
click at [96, 155] on div "TN not in [GEOGRAPHIC_DATA]" at bounding box center [156, 147] width 215 height 17
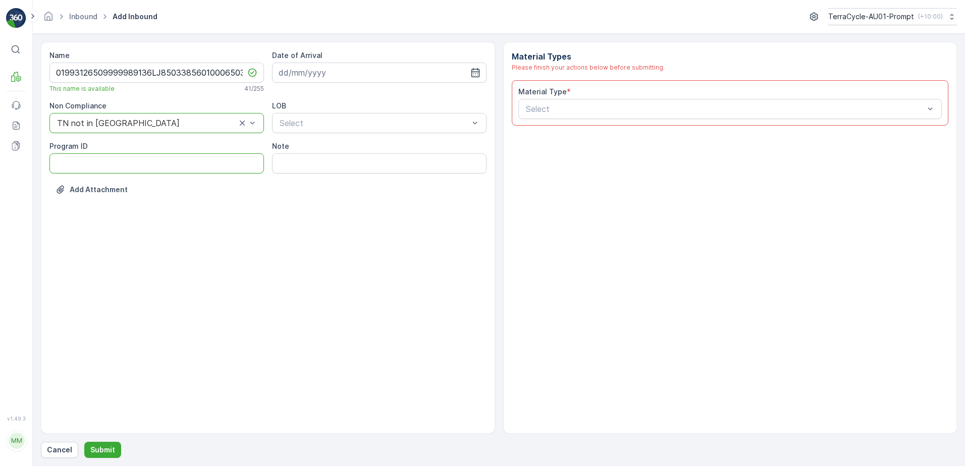
click at [72, 169] on ID "Program ID" at bounding box center [156, 163] width 215 height 20
type ID "2269"
click at [331, 71] on input at bounding box center [379, 73] width 215 height 20
click at [379, 138] on div "5" at bounding box center [380, 137] width 16 height 16
type input "[DATE]"
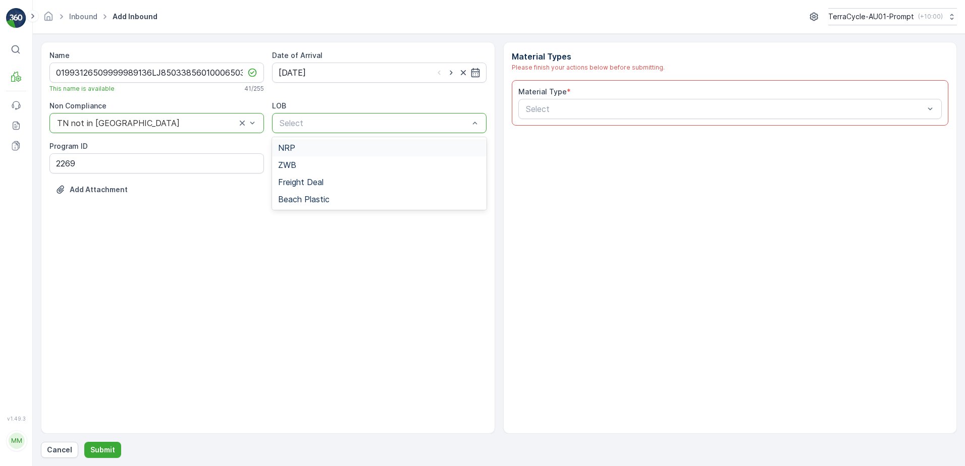
drag, startPoint x: 349, startPoint y: 150, endPoint x: 512, endPoint y: 136, distance: 163.7
click at [351, 150] on div "NRP" at bounding box center [379, 147] width 202 height 9
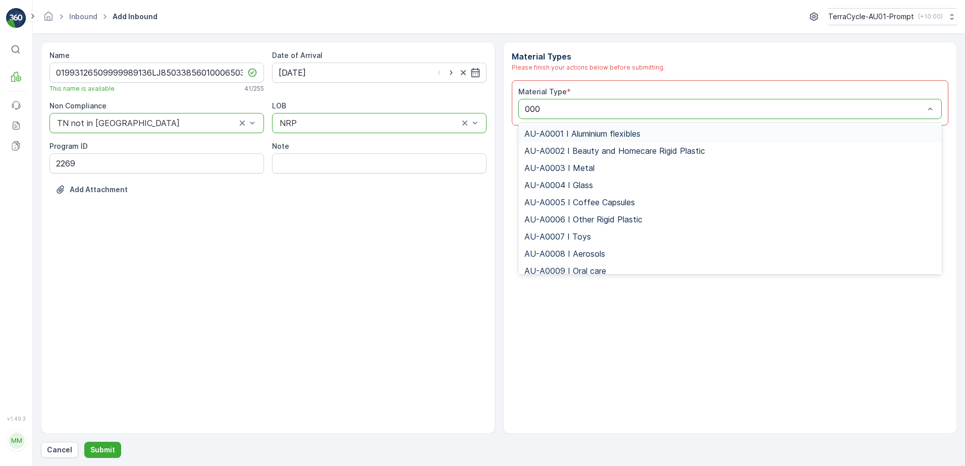
type input "0002"
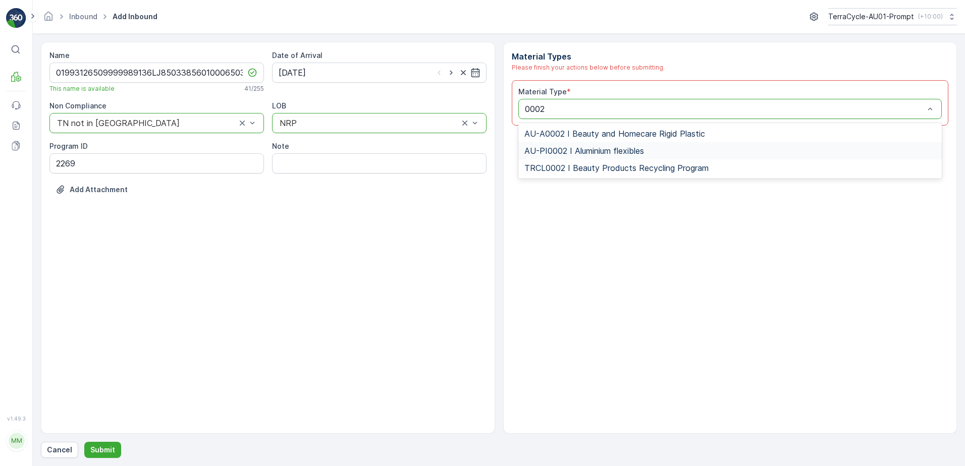
click at [637, 152] on span "AU-PI0002 I Aluminium flexibles" at bounding box center [585, 150] width 120 height 9
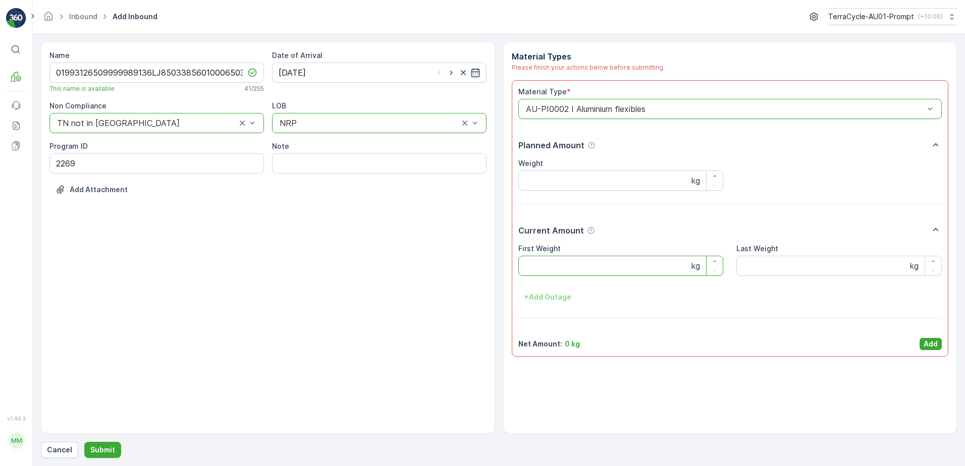
click at [560, 259] on Weight "First Weight" at bounding box center [620, 266] width 205 height 20
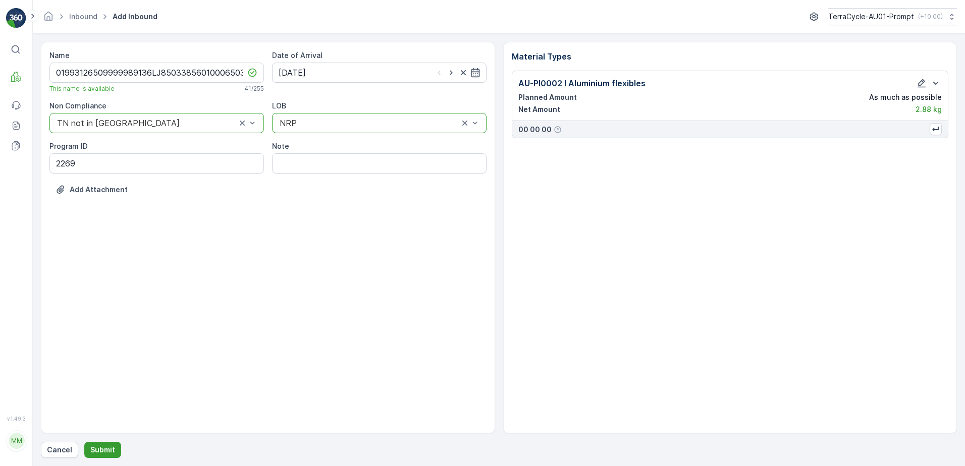
click at [111, 450] on p "Submit" at bounding box center [102, 450] width 25 height 10
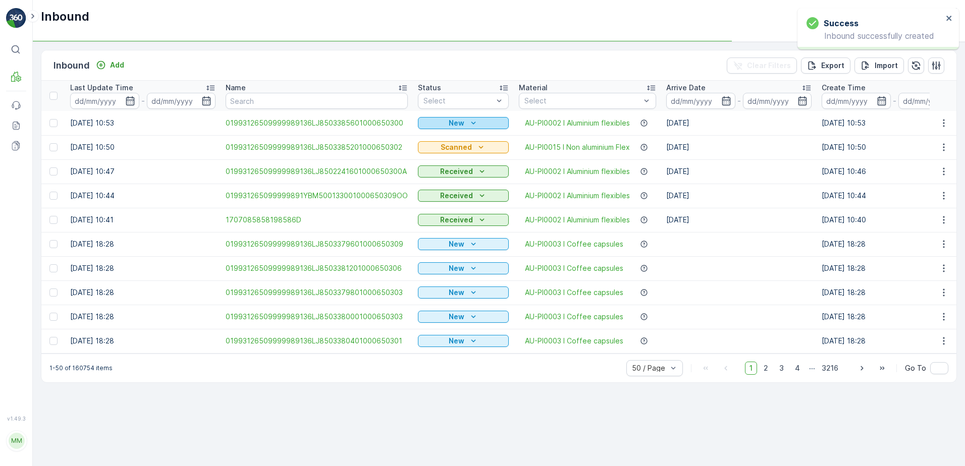
click at [454, 123] on p "New" at bounding box center [457, 123] width 16 height 10
click at [431, 151] on span "Scanned" at bounding box center [436, 152] width 30 height 10
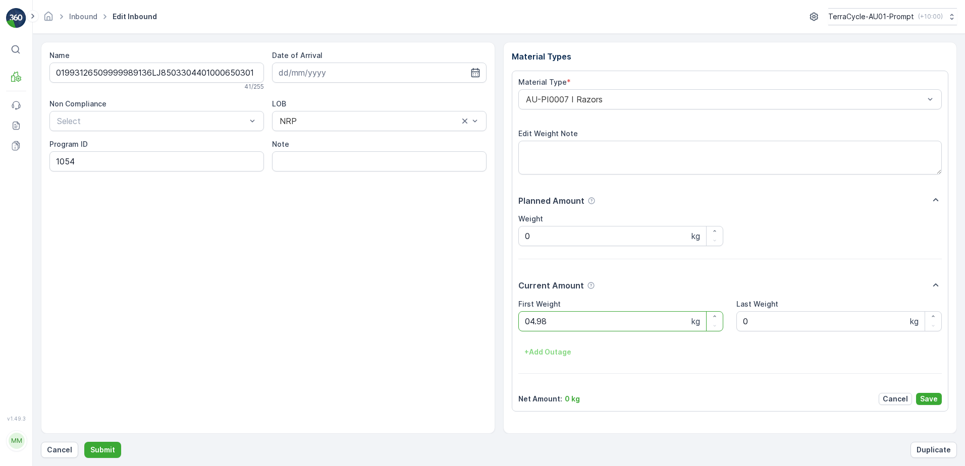
click at [84, 442] on button "Submit" at bounding box center [102, 450] width 37 height 16
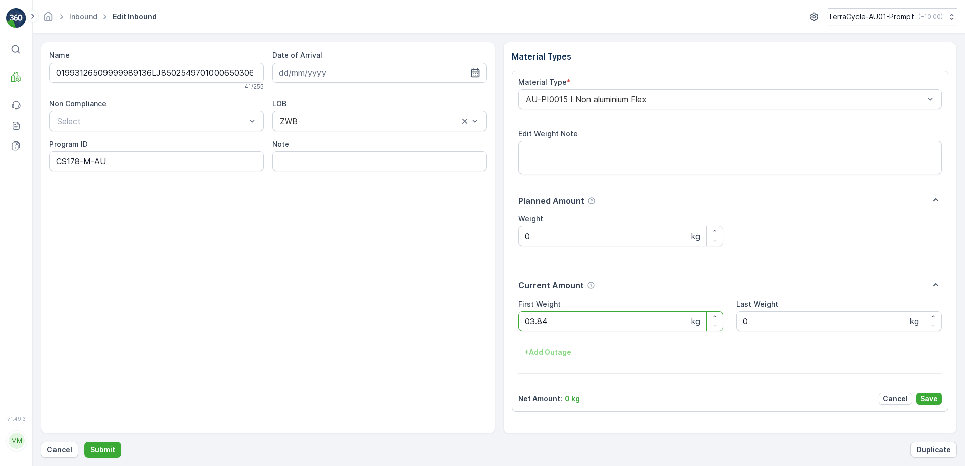
click at [84, 442] on button "Submit" at bounding box center [102, 450] width 37 height 16
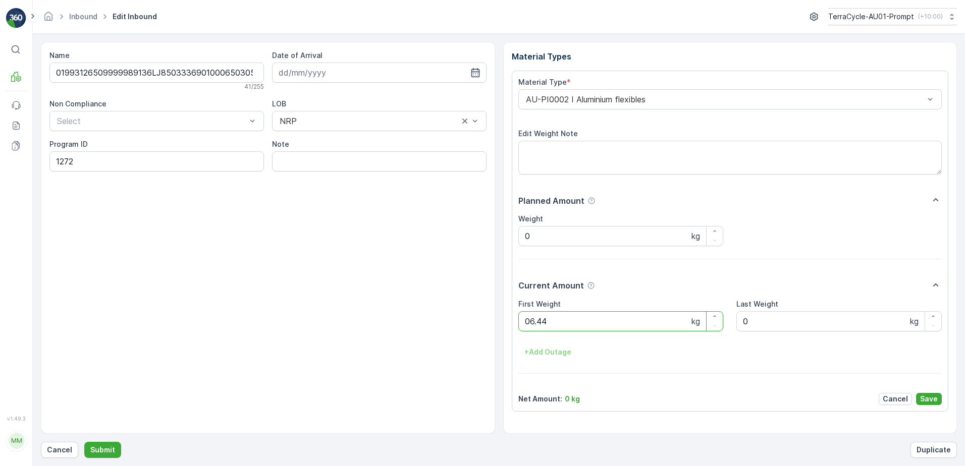
click at [84, 442] on button "Submit" at bounding box center [102, 450] width 37 height 16
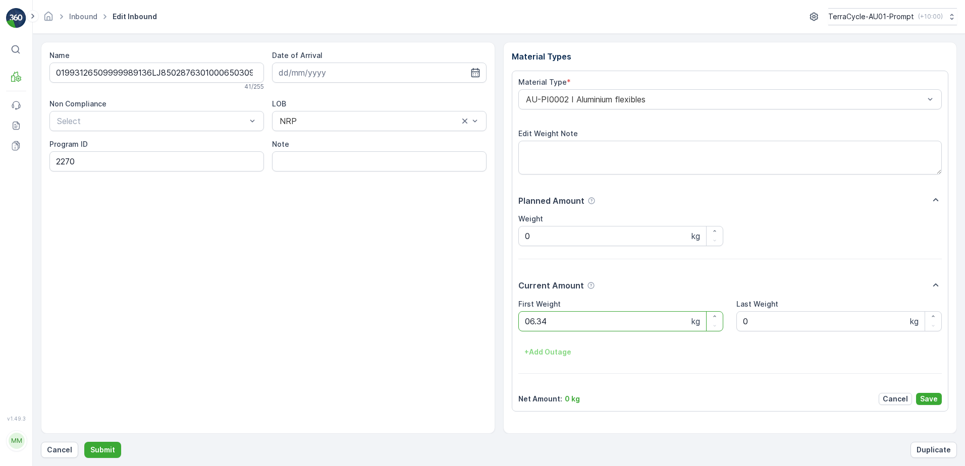
click at [84, 442] on button "Submit" at bounding box center [102, 450] width 37 height 16
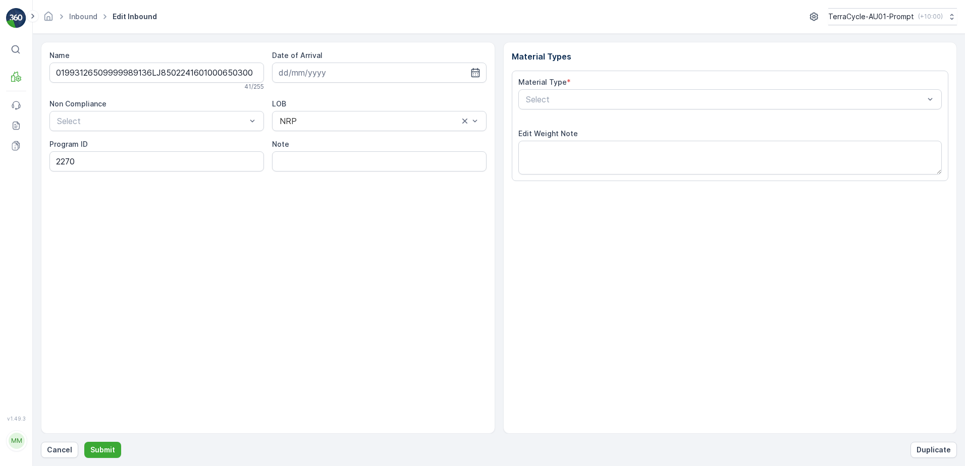
type input "[DATE]"
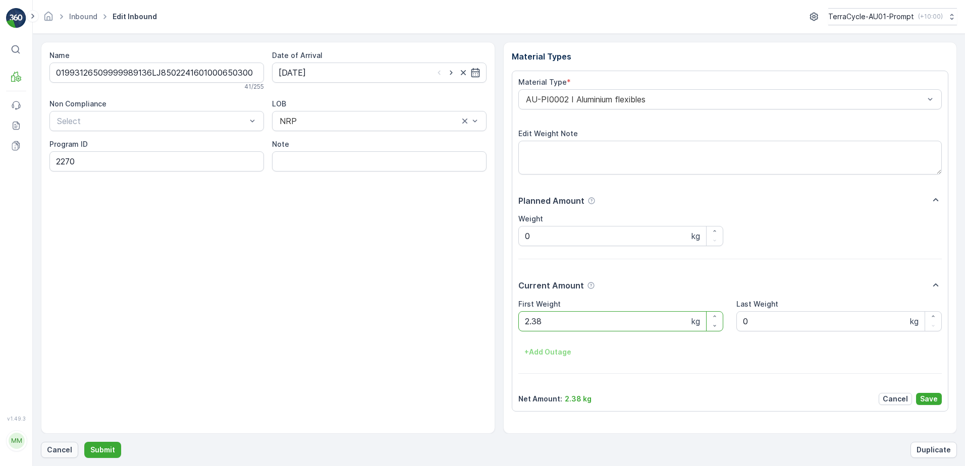
click at [70, 450] on p "Cancel" at bounding box center [59, 450] width 25 height 10
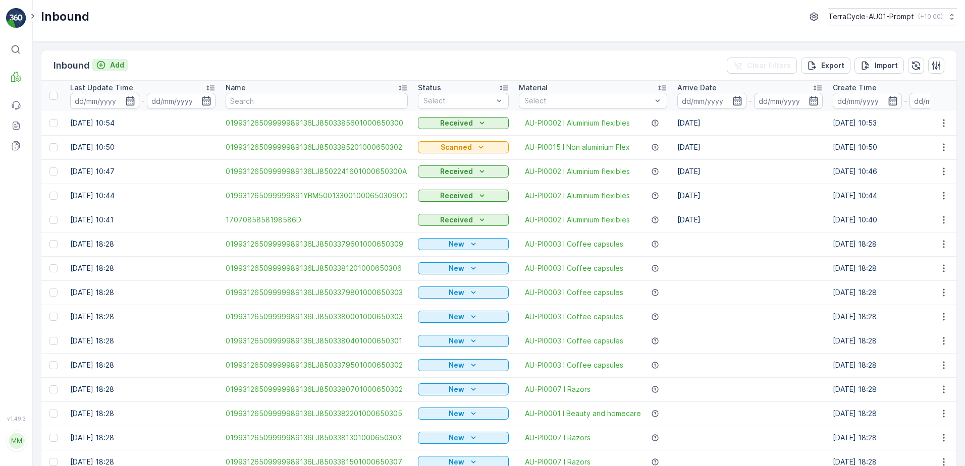
click at [113, 66] on p "Add" at bounding box center [117, 65] width 14 height 10
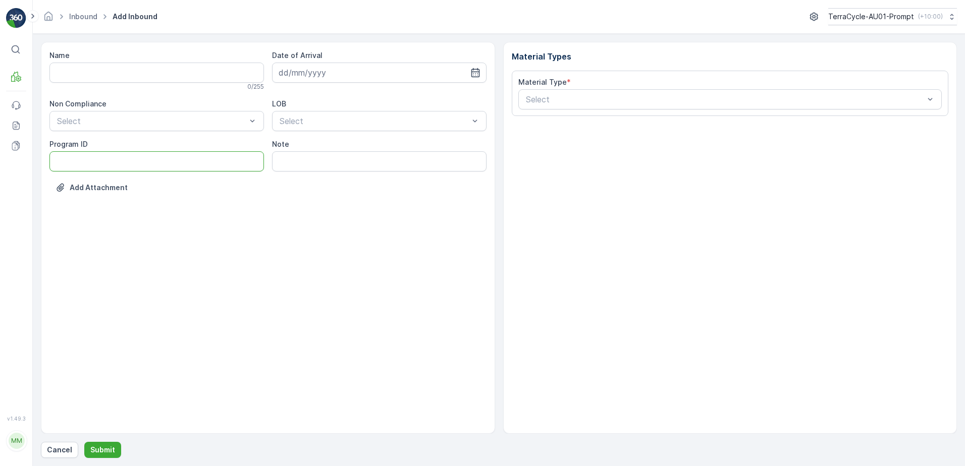
click at [65, 164] on ID "Program ID" at bounding box center [156, 161] width 215 height 20
type ID "2270"
click at [100, 79] on input "Name" at bounding box center [156, 73] width 215 height 20
click at [84, 442] on button "Submit" at bounding box center [102, 450] width 37 height 16
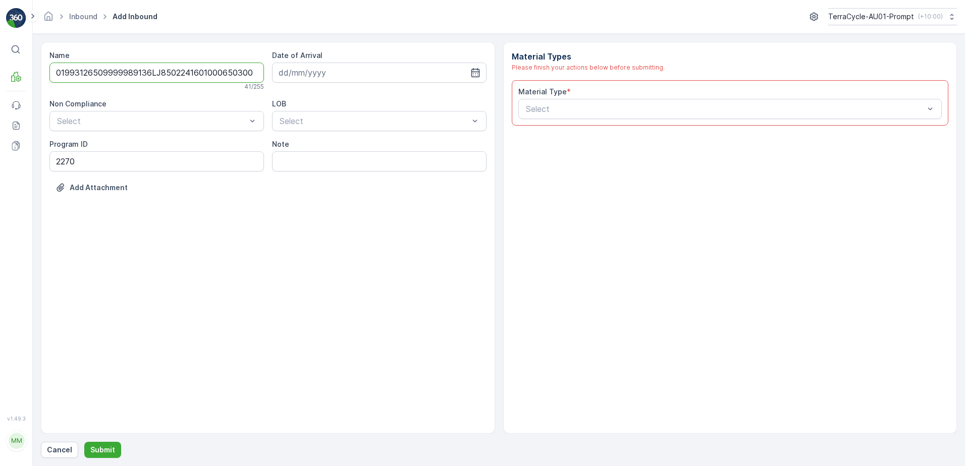
scroll to position [0, 1]
click at [246, 71] on input "01993126509999989136LJ8502241601000650300" at bounding box center [156, 73] width 215 height 20
click at [245, 70] on input "01993126509999989136LJ8502241601000650300" at bounding box center [156, 73] width 215 height 20
click at [246, 74] on input "01993126509999989136LJ8502241601000650300" at bounding box center [156, 73] width 215 height 20
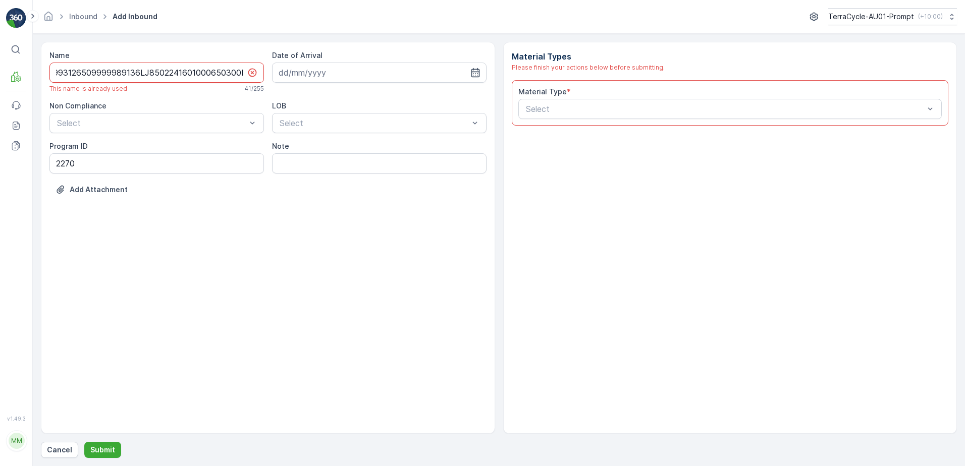
scroll to position [0, 17]
type input "01993126509999989136LJ8502241601000650300B"
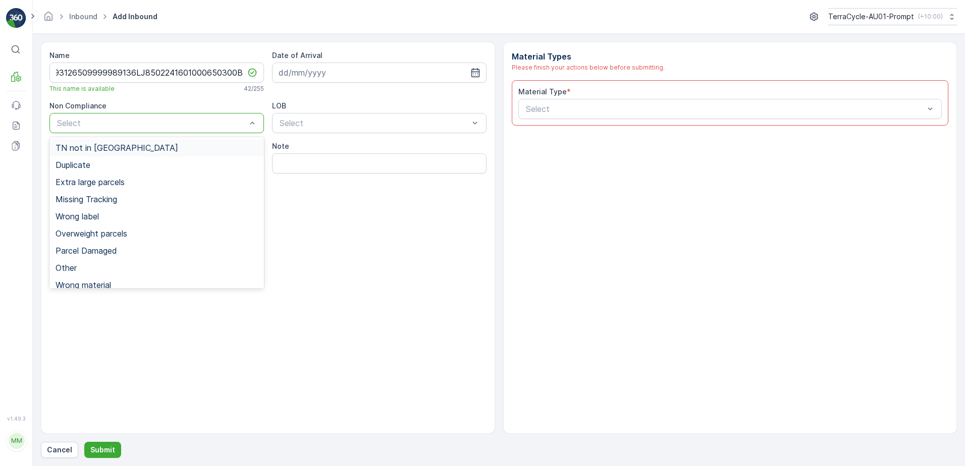
scroll to position [0, 0]
drag, startPoint x: 113, startPoint y: 166, endPoint x: 236, endPoint y: 133, distance: 127.0
click at [114, 166] on div "Duplicate" at bounding box center [157, 165] width 202 height 9
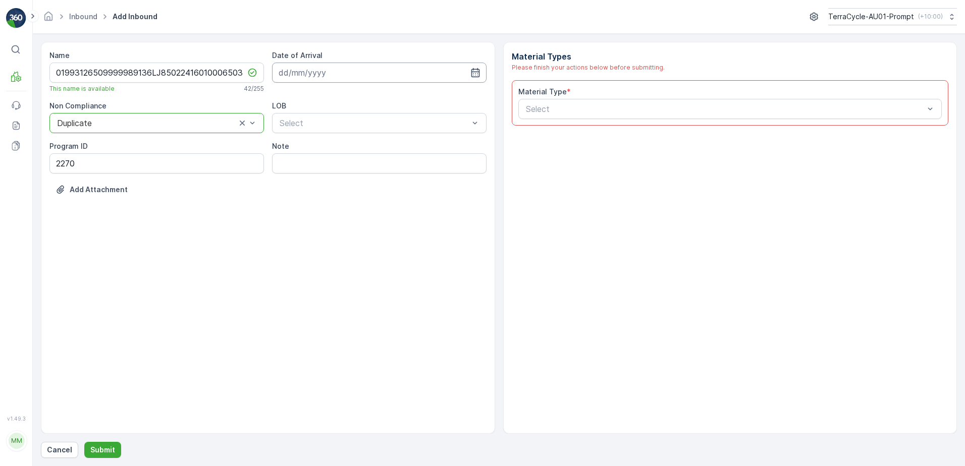
click at [306, 75] on input at bounding box center [379, 73] width 215 height 20
click at [375, 138] on div "5" at bounding box center [380, 137] width 16 height 16
type input "[DATE]"
drag, startPoint x: 347, startPoint y: 145, endPoint x: 586, endPoint y: 99, distance: 243.6
click at [353, 144] on div "NRP" at bounding box center [379, 147] width 202 height 9
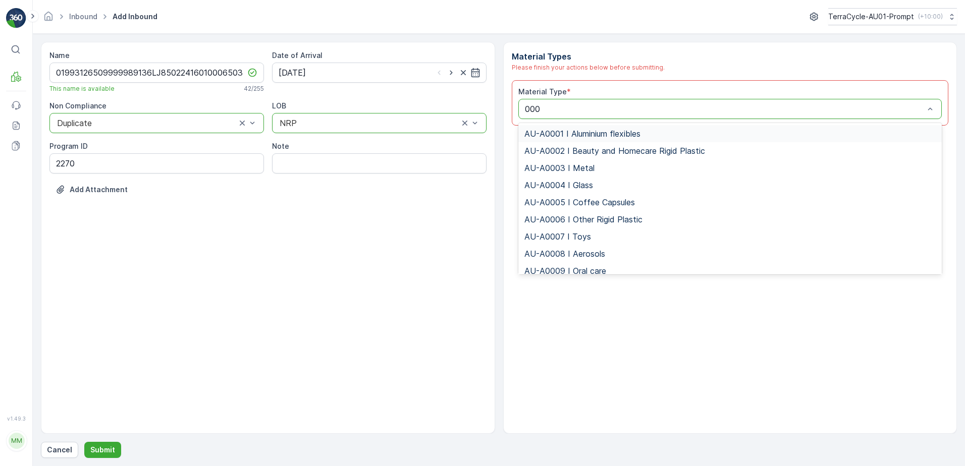
type input "0002"
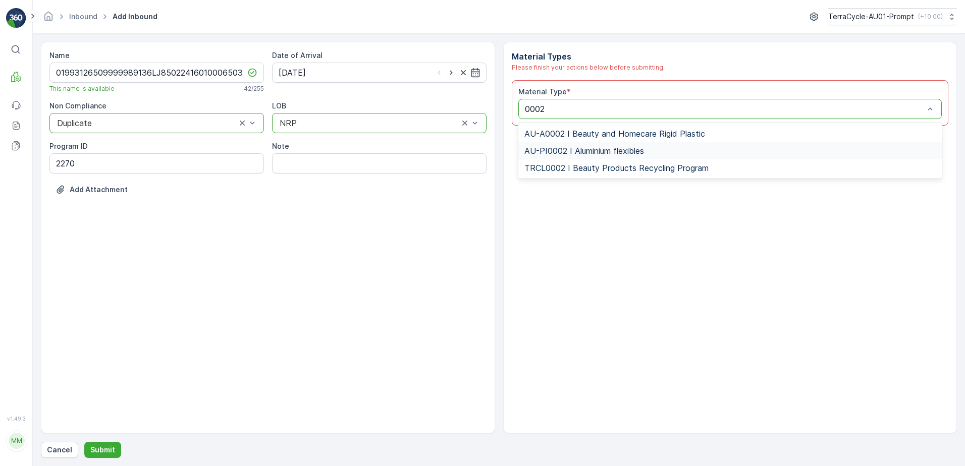
click at [622, 154] on span "AU-PI0002 I Aluminium flexibles" at bounding box center [585, 150] width 120 height 9
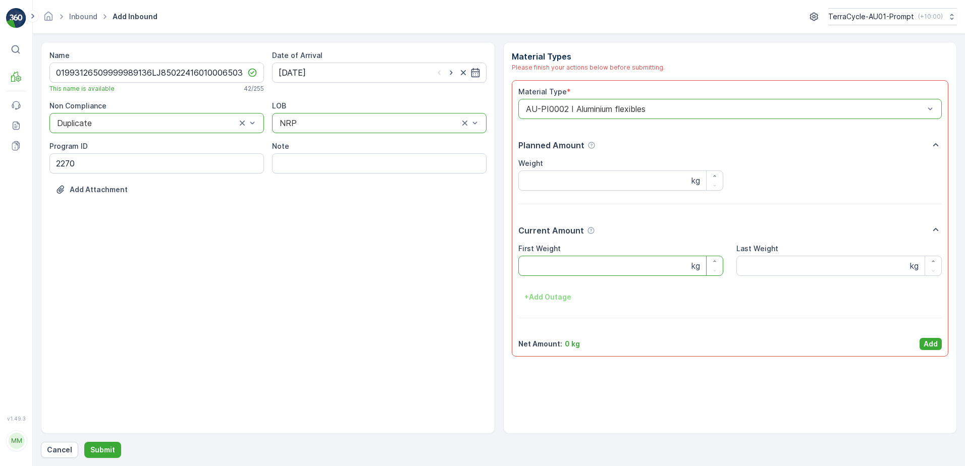
click at [607, 269] on Weight "First Weight" at bounding box center [620, 266] width 205 height 20
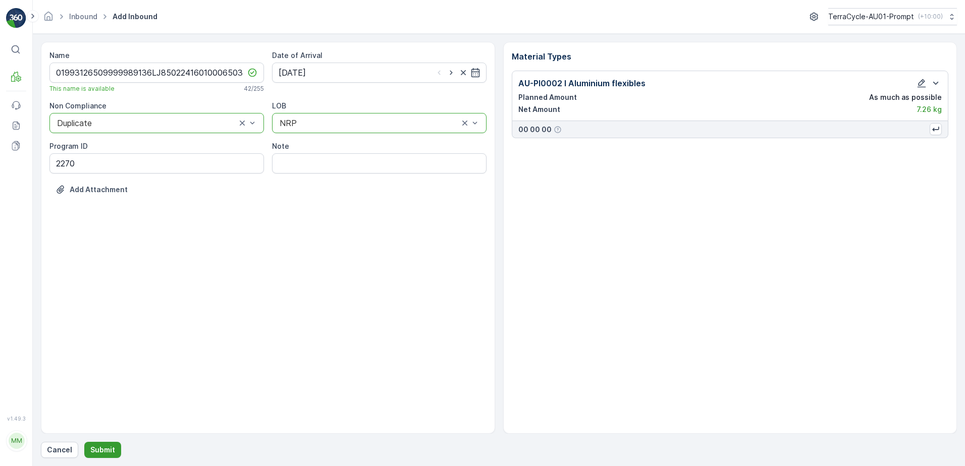
drag, startPoint x: 118, startPoint y: 441, endPoint x: 105, endPoint y: 452, distance: 17.6
click at [105, 452] on div "Name 01993126509999989136LJ8502241601000650300B This name is available 42 / 255…" at bounding box center [499, 250] width 916 height 416
drag, startPoint x: 105, startPoint y: 452, endPoint x: 172, endPoint y: 436, distance: 69.4
click at [172, 436] on div "Name 01993126509999989136LJ8502241601000650300B This name is available 42 / 255…" at bounding box center [499, 250] width 916 height 416
click at [107, 452] on p "Submit" at bounding box center [102, 450] width 25 height 10
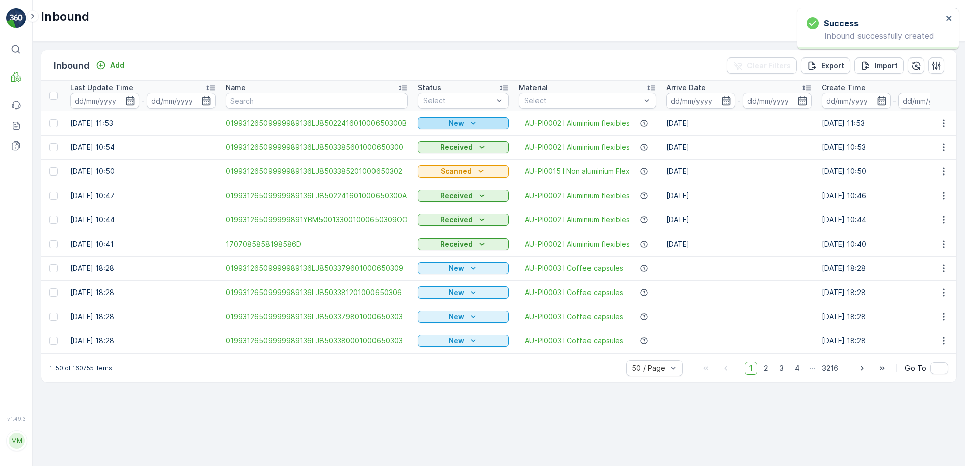
click at [449, 119] on p "New" at bounding box center [457, 123] width 16 height 10
click at [427, 150] on span "Scanned" at bounding box center [436, 152] width 30 height 10
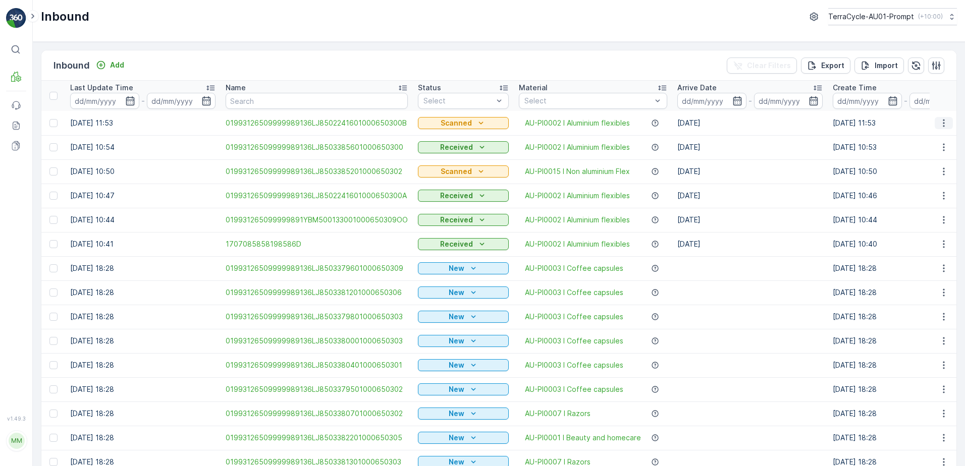
click at [946, 122] on icon "button" at bounding box center [944, 123] width 10 height 10
click at [913, 190] on span "Print QR" at bounding box center [904, 195] width 28 height 10
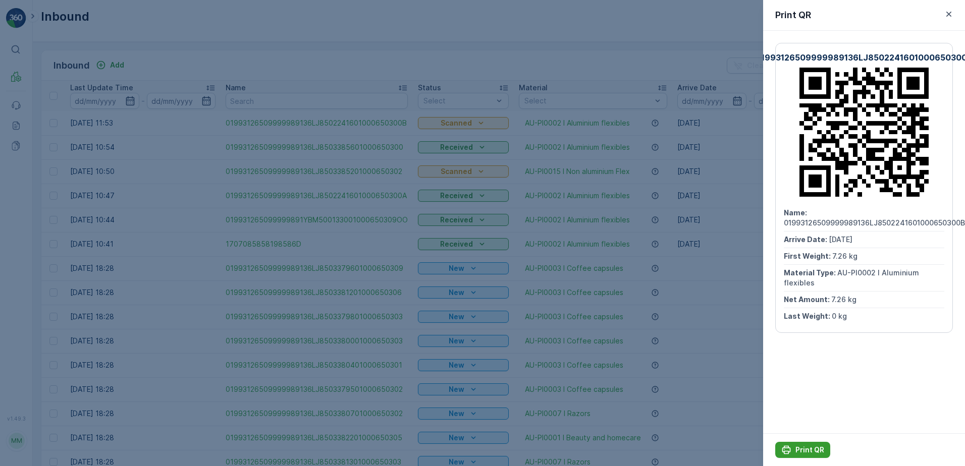
click at [817, 446] on p "Print QR" at bounding box center [810, 450] width 29 height 10
click at [947, 12] on icon "button" at bounding box center [949, 14] width 10 height 10
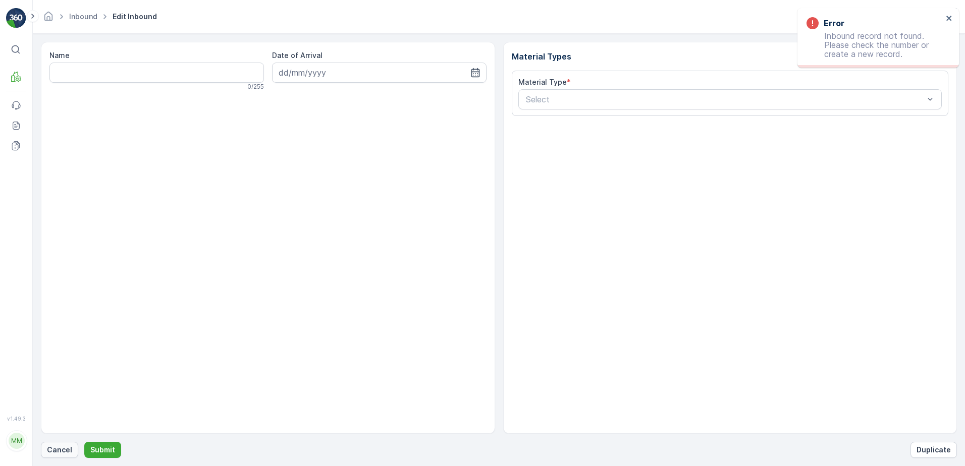
click at [58, 456] on button "Cancel" at bounding box center [59, 450] width 37 height 16
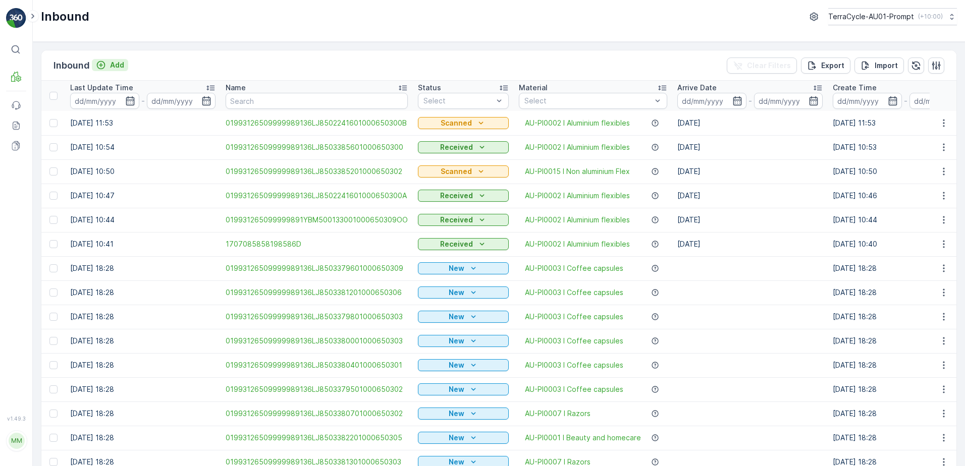
click at [119, 70] on p "Add" at bounding box center [117, 65] width 14 height 10
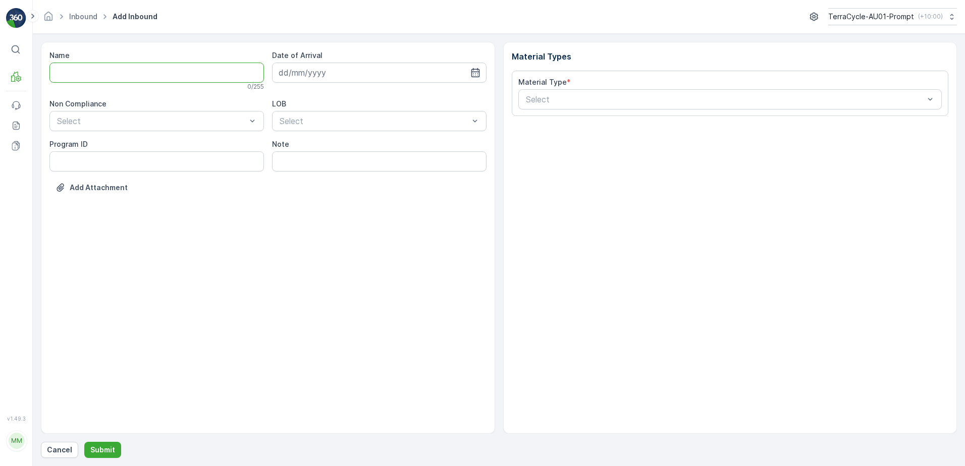
click at [114, 70] on input "Name" at bounding box center [156, 73] width 215 height 20
type input "01993126509999989136LJ8502554501000650304"
click at [84, 442] on button "Submit" at bounding box center [102, 450] width 37 height 16
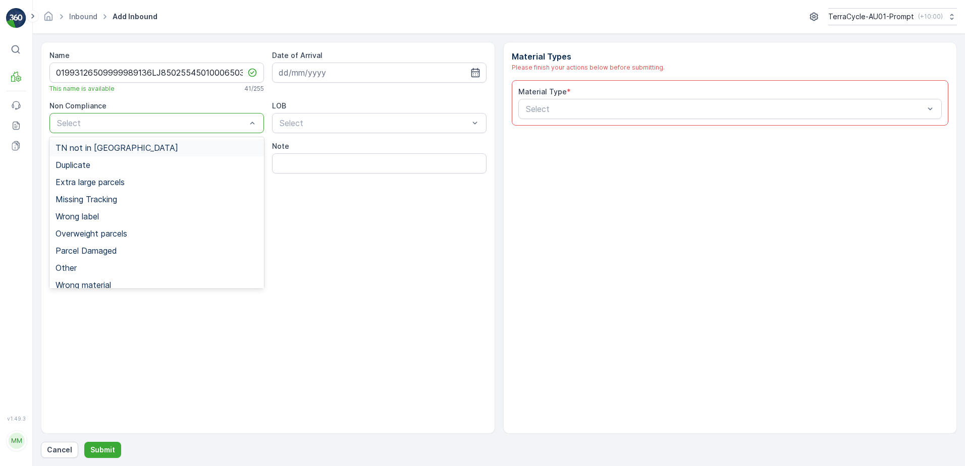
click at [126, 149] on div "TN not in [GEOGRAPHIC_DATA]" at bounding box center [157, 147] width 202 height 9
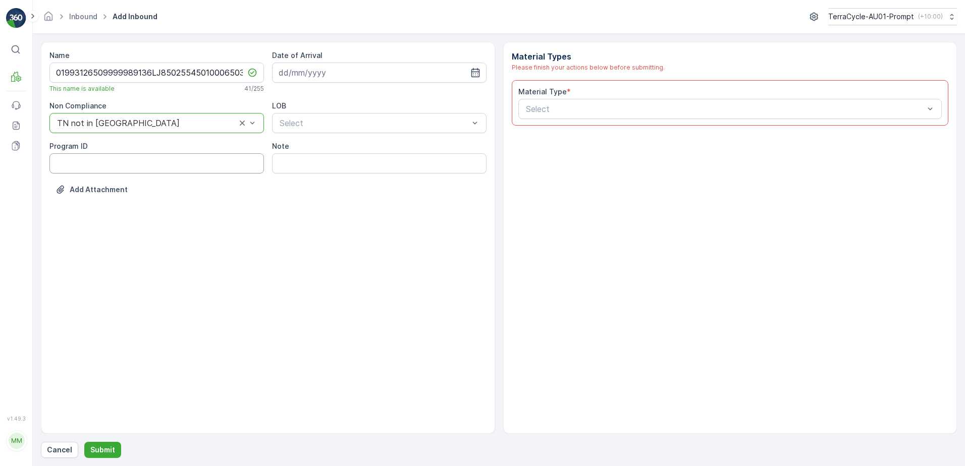
click at [93, 164] on ID "Program ID" at bounding box center [156, 163] width 215 height 20
type ID "CVS178-S"
drag, startPoint x: 409, startPoint y: 68, endPoint x: 443, endPoint y: 84, distance: 37.5
click at [409, 68] on input at bounding box center [379, 73] width 215 height 20
click at [381, 141] on div "5" at bounding box center [380, 137] width 16 height 16
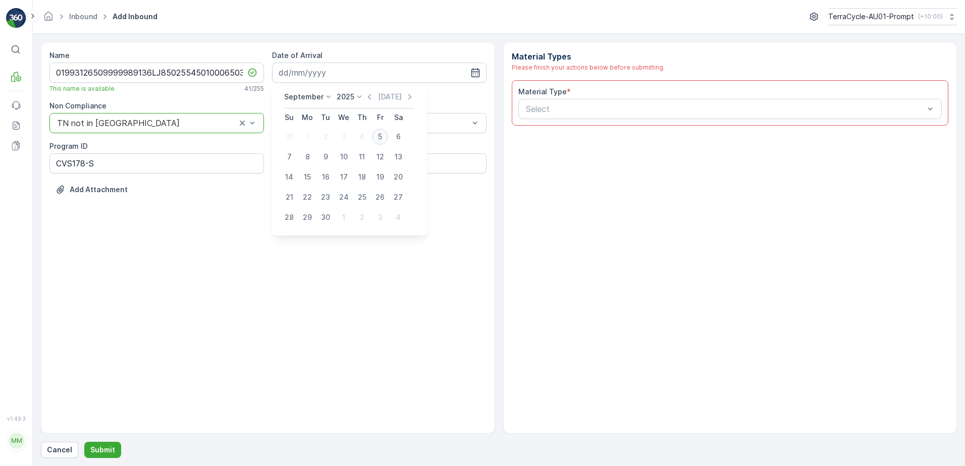
type input "[DATE]"
click at [364, 166] on div "ZWB" at bounding box center [379, 165] width 202 height 9
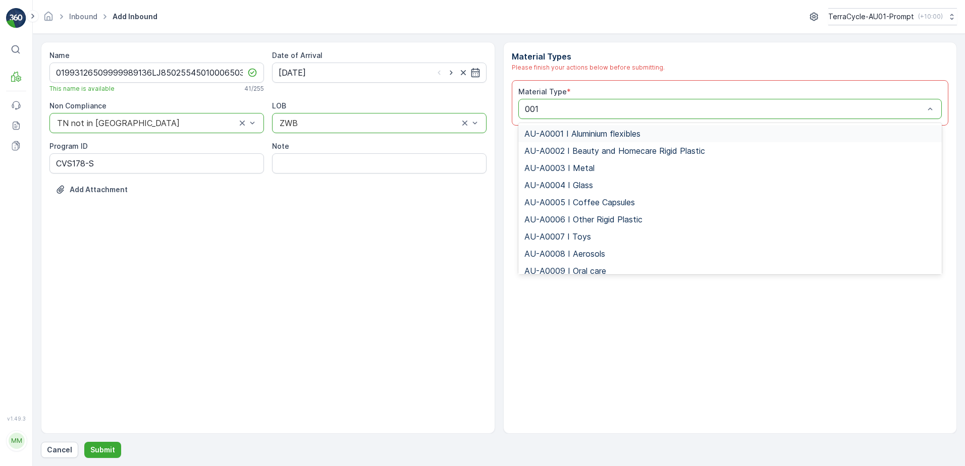
type input "0015"
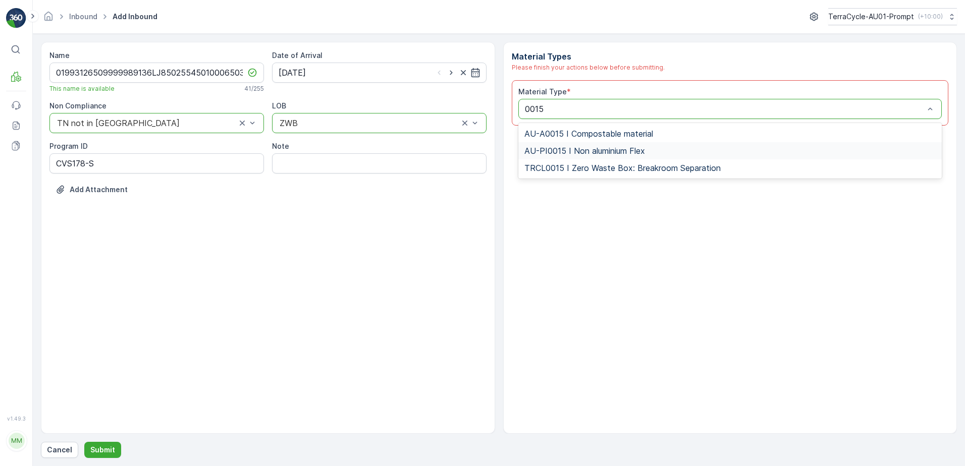
click at [639, 156] on div "AU-PI0015 I Non aluminium Flex" at bounding box center [730, 150] width 424 height 17
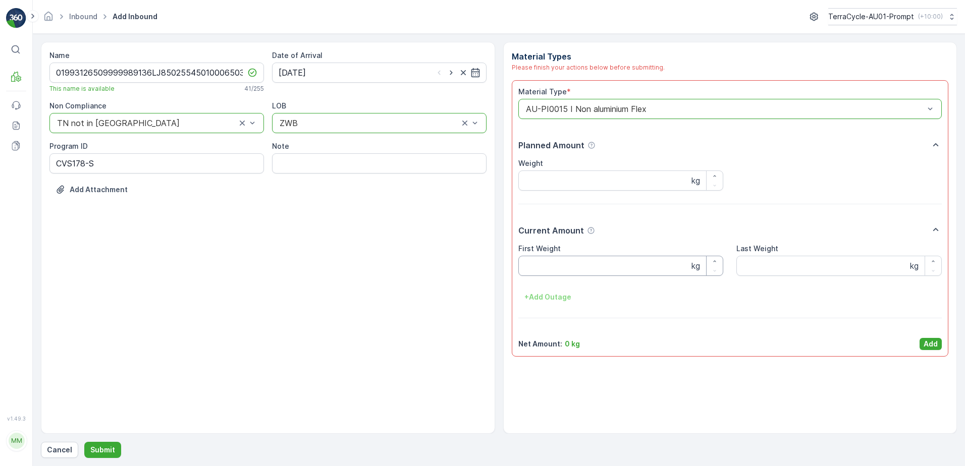
click at [598, 269] on Weight "First Weight" at bounding box center [620, 266] width 205 height 20
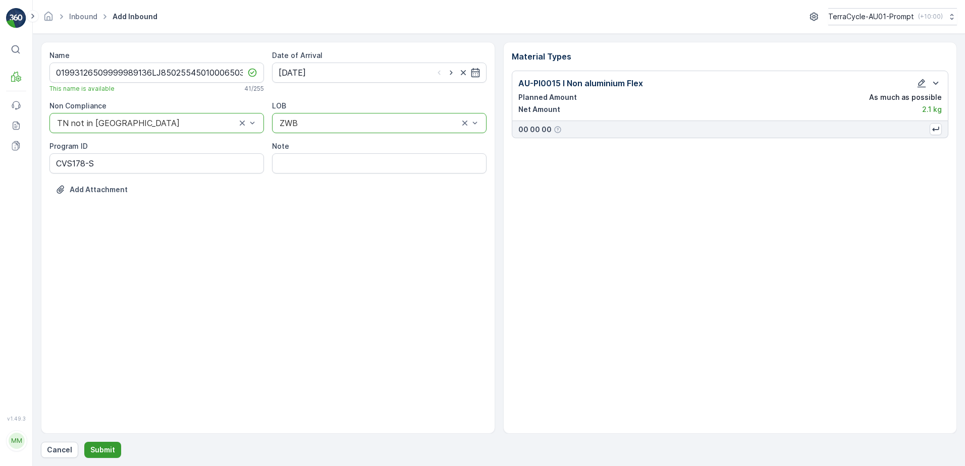
click at [100, 447] on p "Submit" at bounding box center [102, 450] width 25 height 10
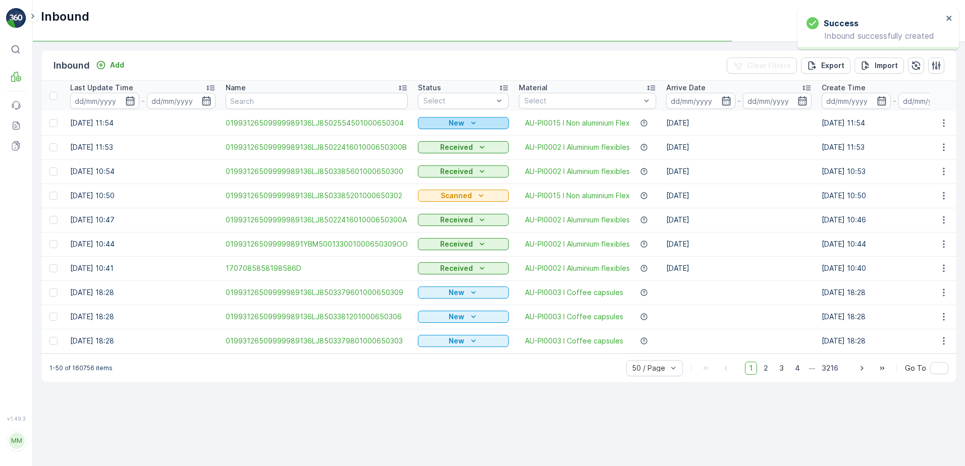
click at [459, 120] on p "New" at bounding box center [457, 123] width 16 height 10
click at [439, 151] on span "Scanned" at bounding box center [436, 152] width 30 height 10
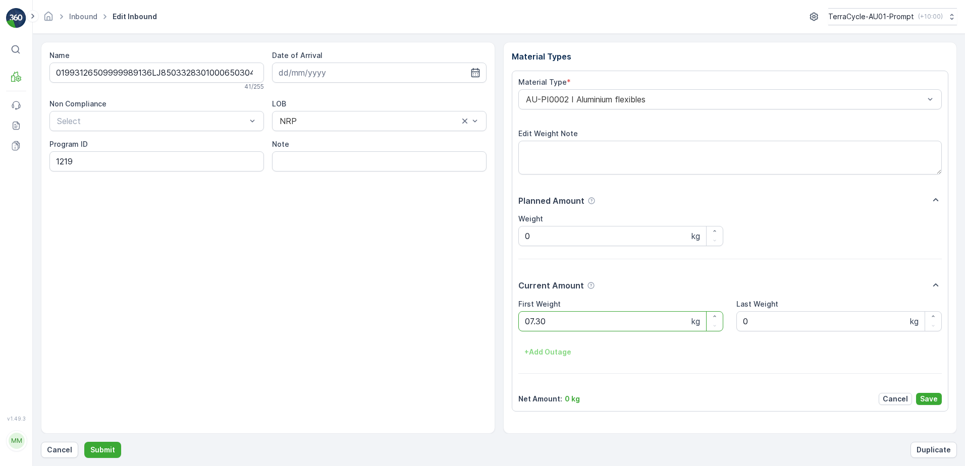
click at [84, 442] on button "Submit" at bounding box center [102, 450] width 37 height 16
